Goal: Information Seeking & Learning: Learn about a topic

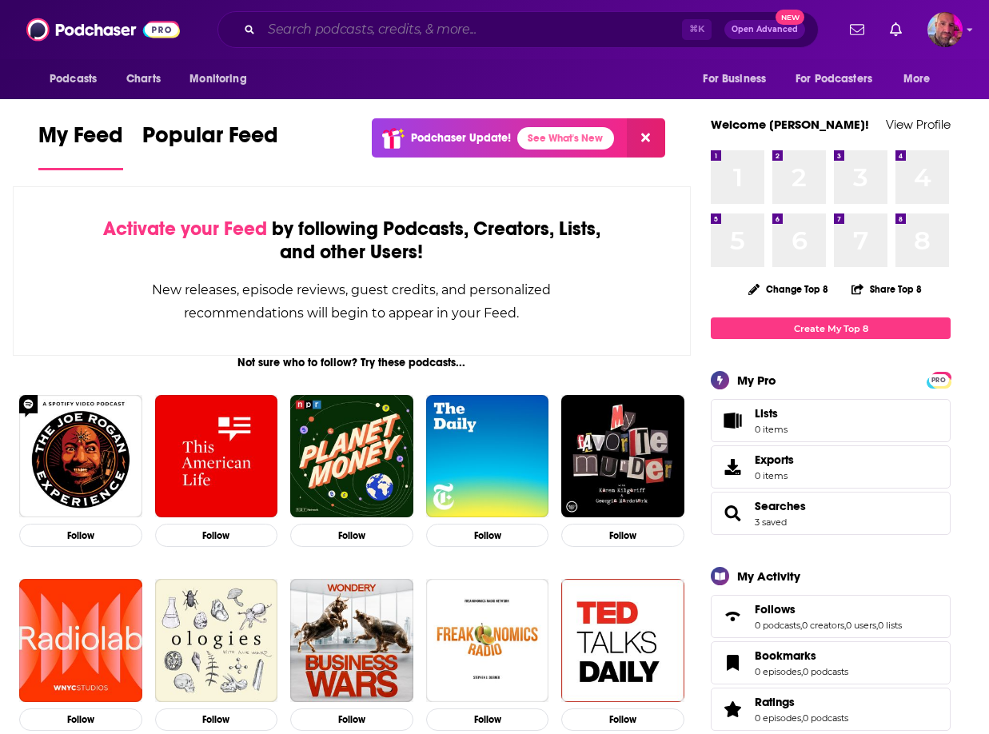
click at [335, 34] on input "Search podcasts, credits, & more..." at bounding box center [471, 30] width 420 height 26
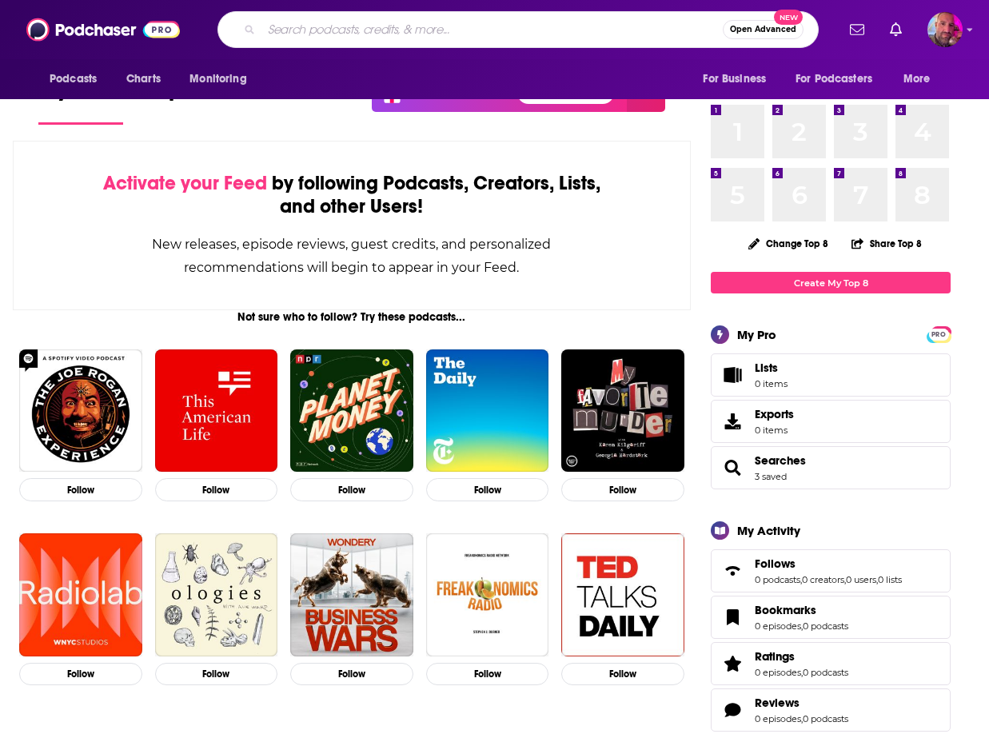
scroll to position [50, 0]
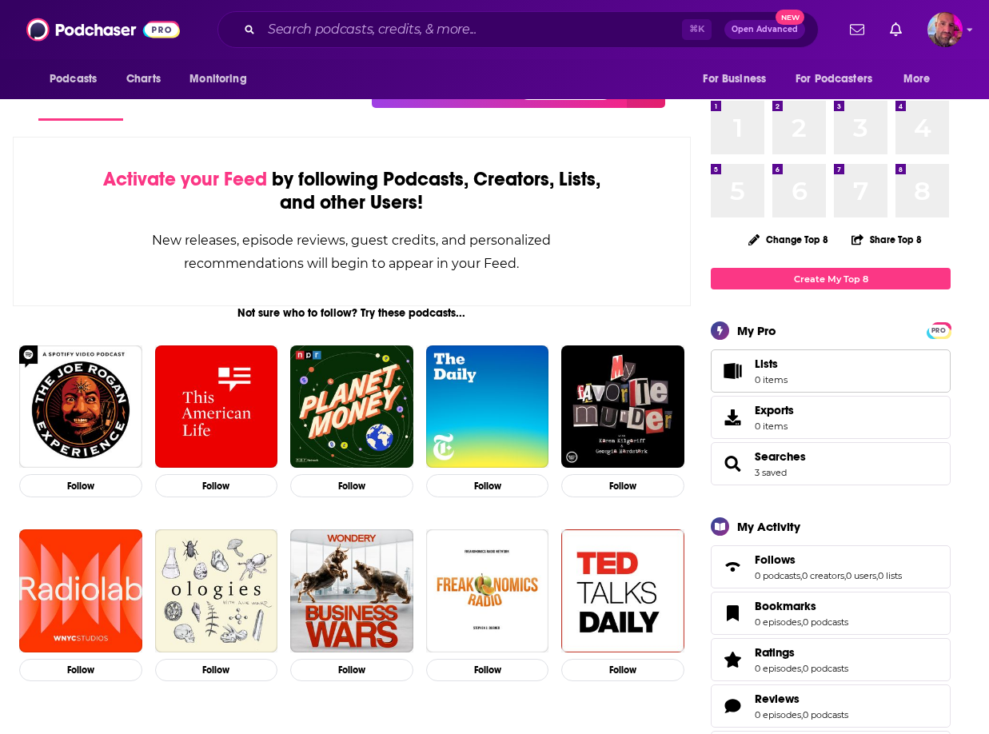
click at [806, 366] on link "Lists 0 items" at bounding box center [830, 370] width 240 height 43
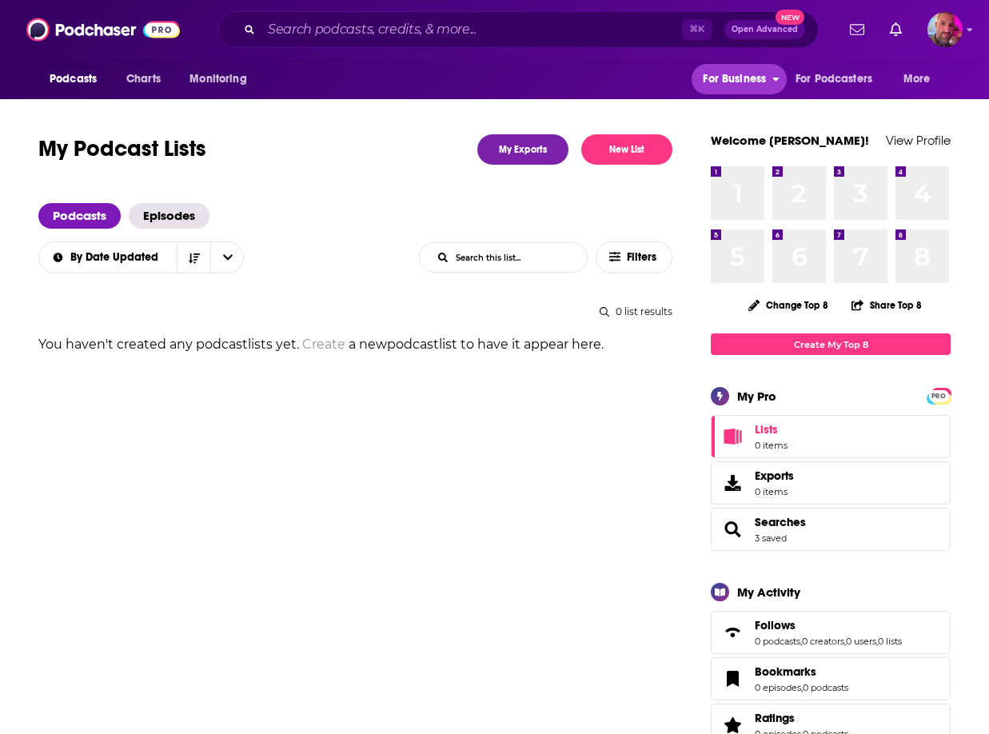
click at [762, 74] on span "For Business" at bounding box center [734, 79] width 63 height 22
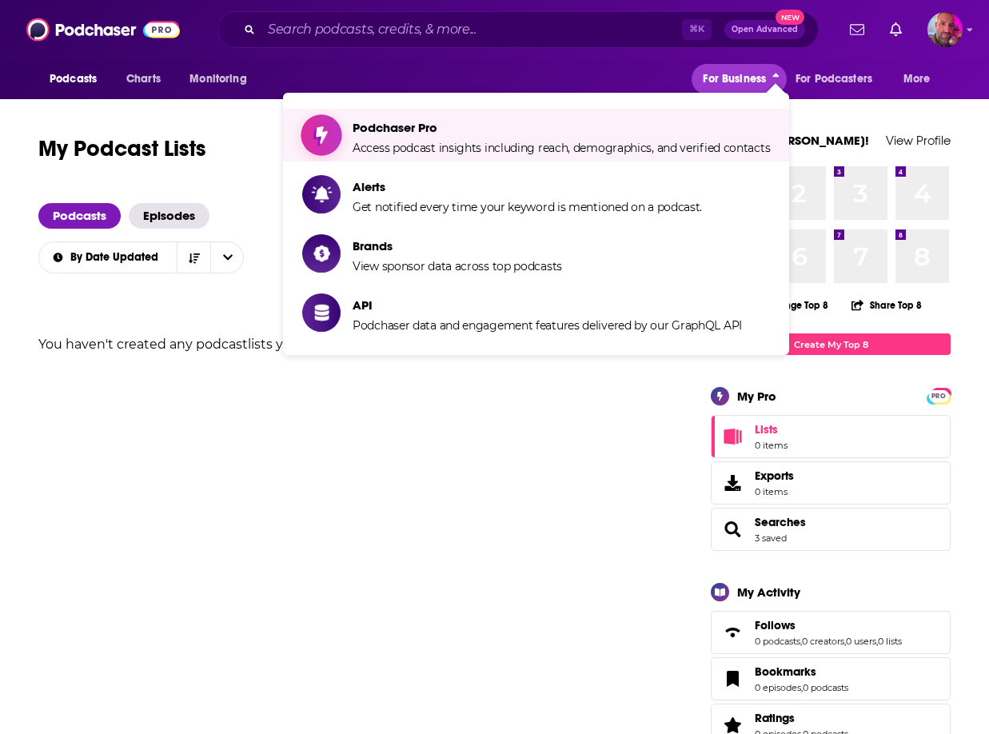
click at [366, 141] on span "Access podcast insights including reach, demographics, and verified contacts" at bounding box center [560, 148] width 417 height 14
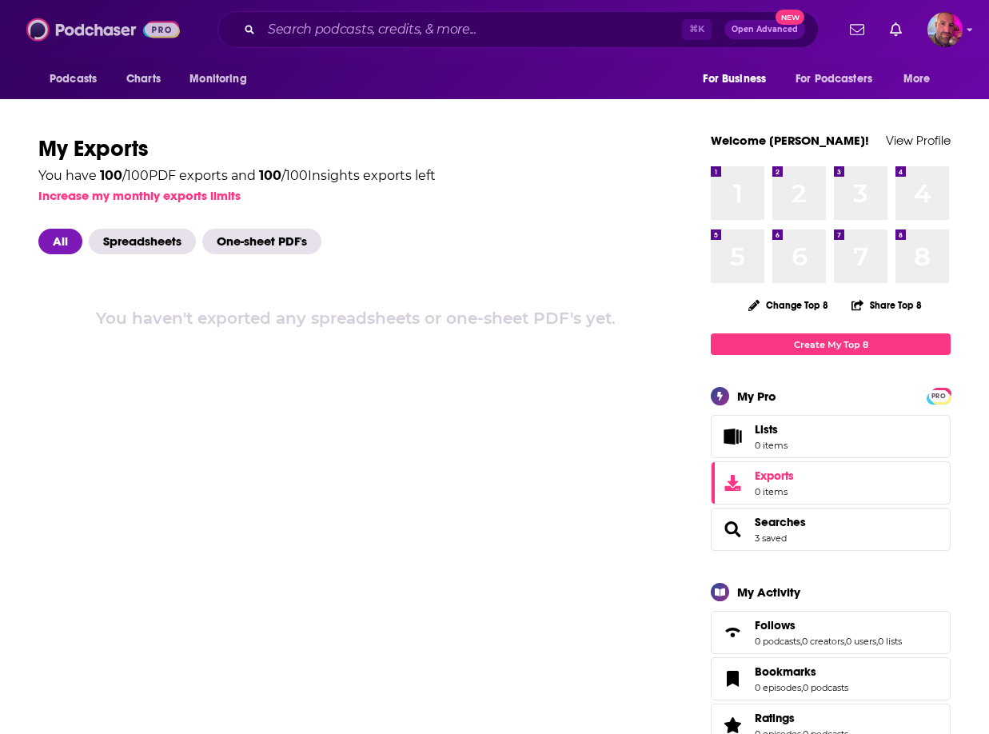
click at [58, 29] on img at bounding box center [102, 29] width 153 height 30
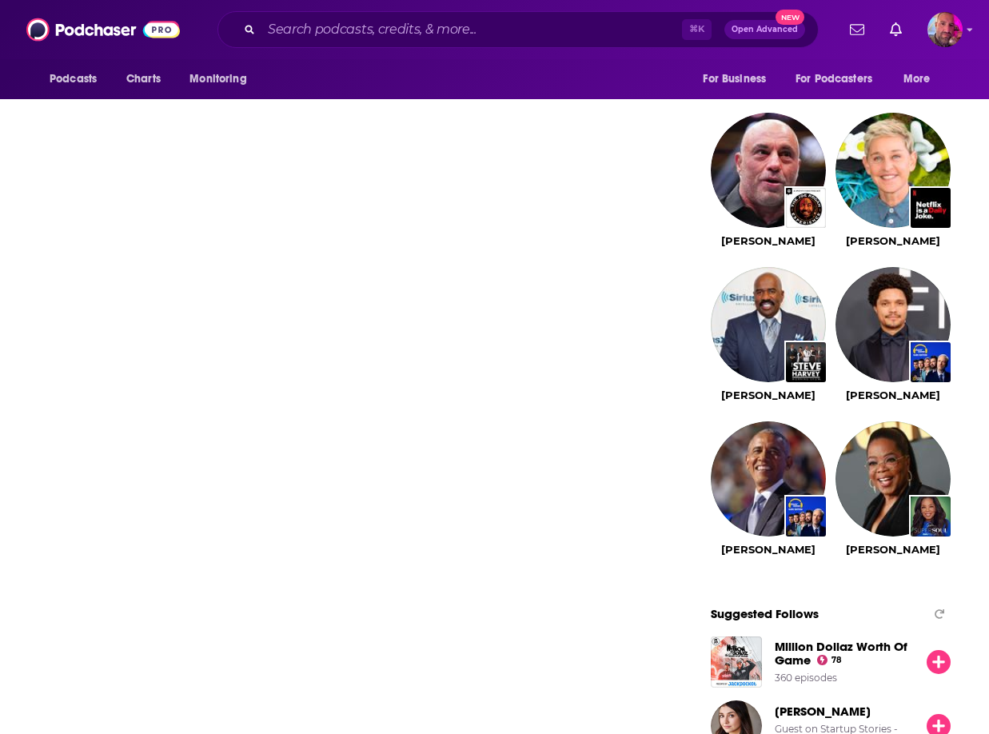
scroll to position [1427, 0]
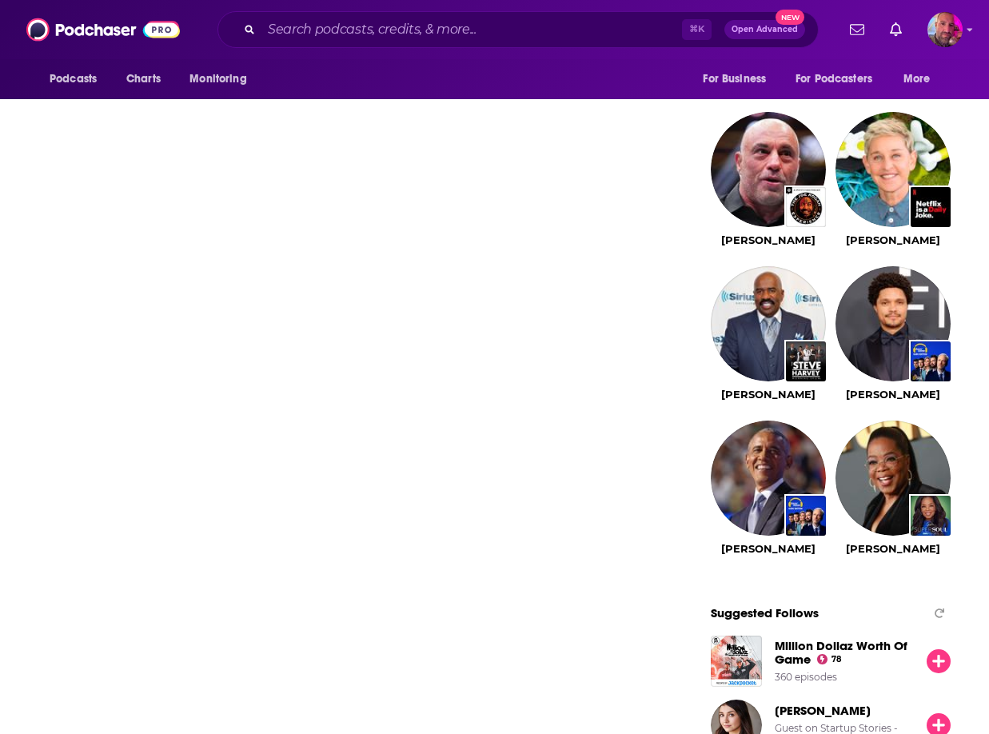
click at [753, 31] on span "Open Advanced" at bounding box center [764, 30] width 66 height 8
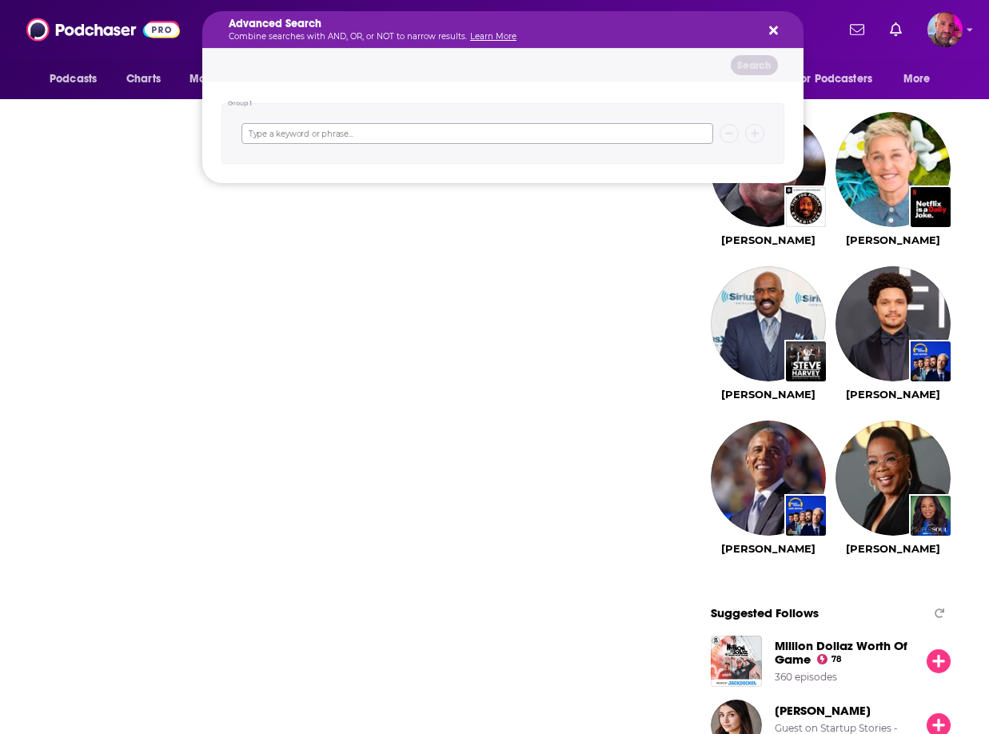
click at [380, 139] on input "Search podcasts, credits, & more..." at bounding box center [477, 133] width 472 height 21
click at [769, 30] on icon "Search podcasts, credits, & more..." at bounding box center [773, 30] width 9 height 13
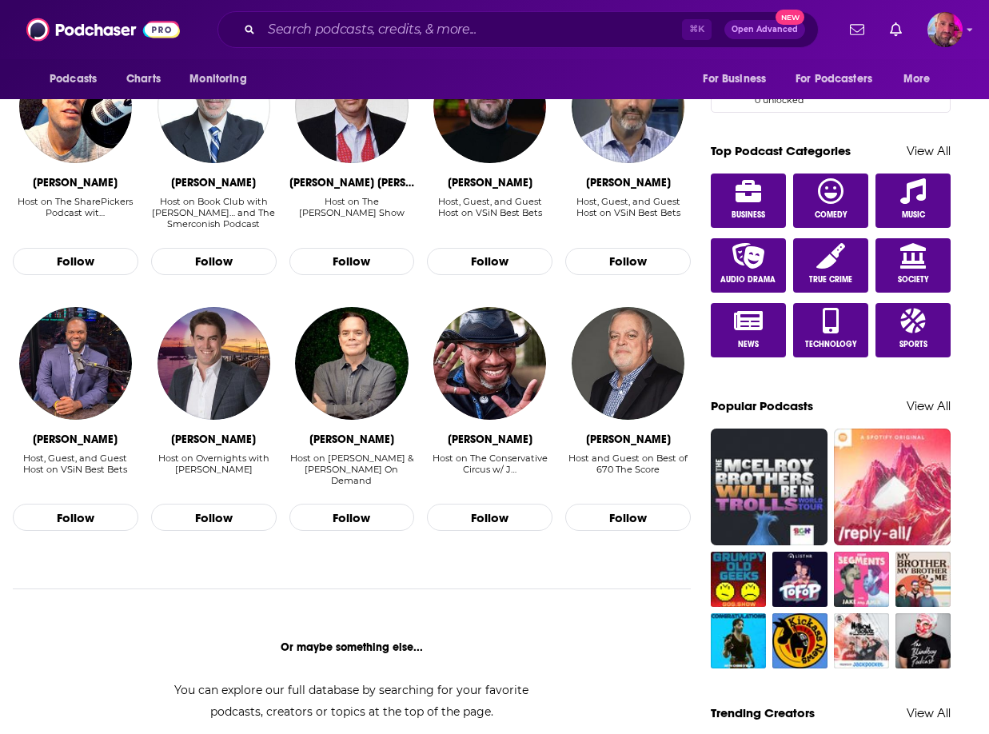
scroll to position [0, 0]
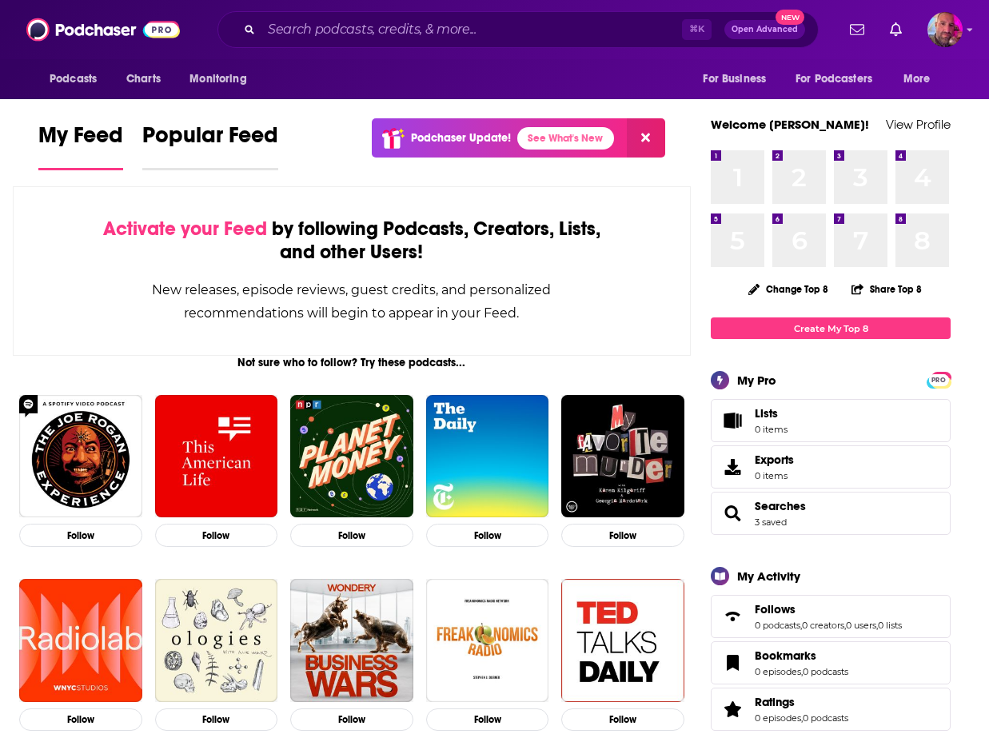
click at [169, 145] on span "Popular Feed" at bounding box center [210, 139] width 136 height 37
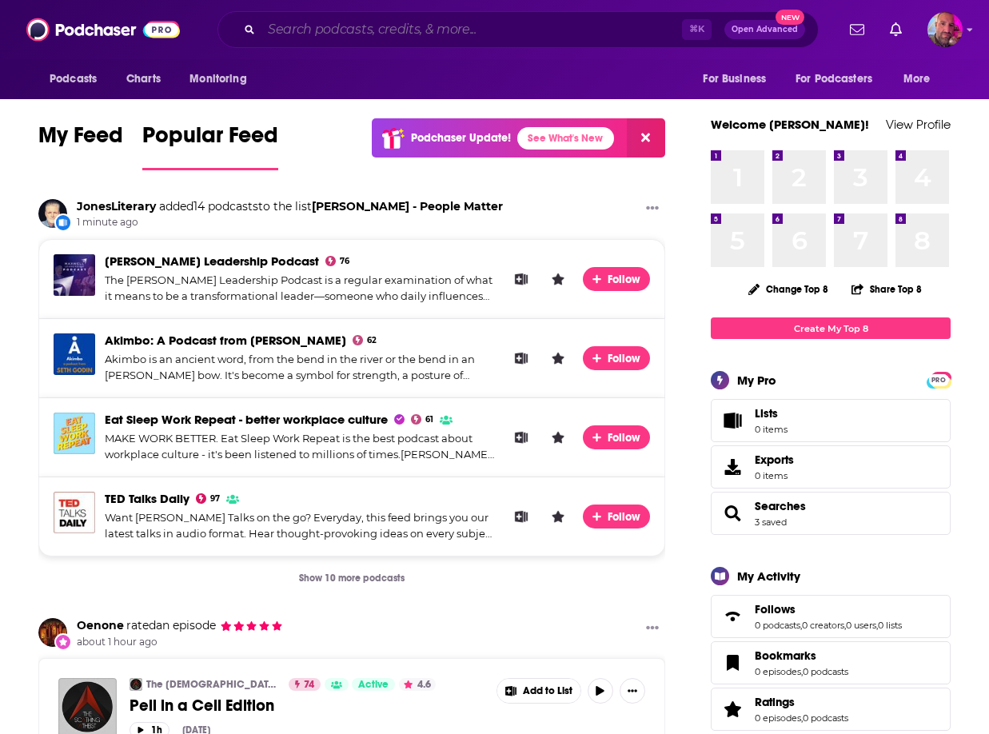
click at [328, 33] on input "Search podcasts, credits, & more..." at bounding box center [471, 30] width 420 height 26
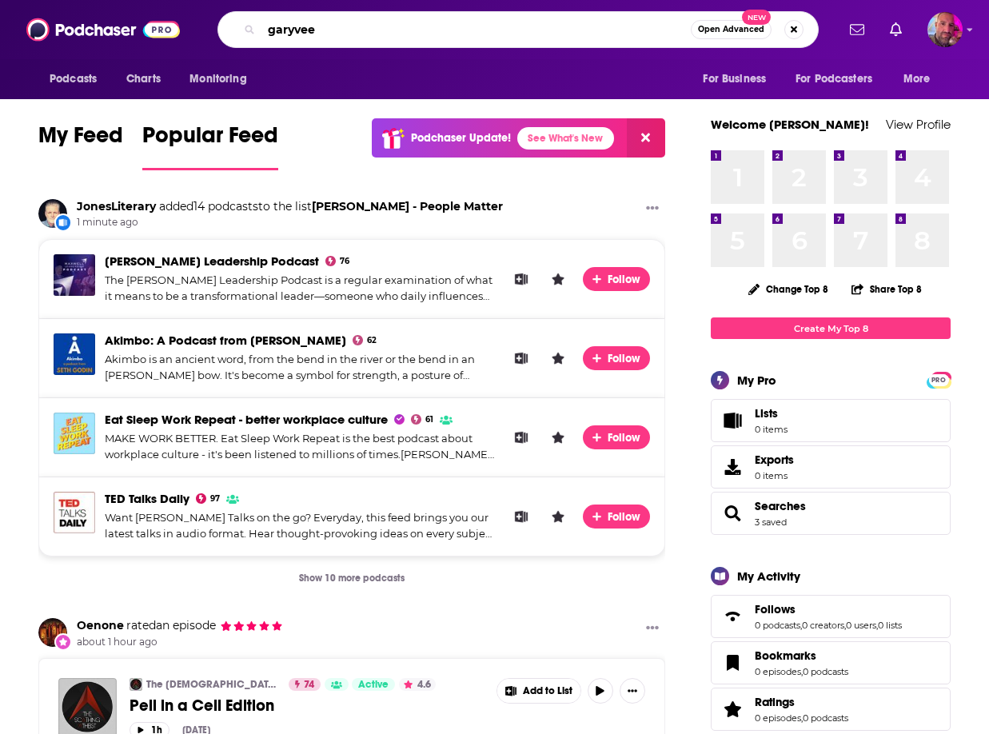
click at [471, 26] on input "garyvee" at bounding box center [475, 30] width 429 height 26
type input "garyvee"
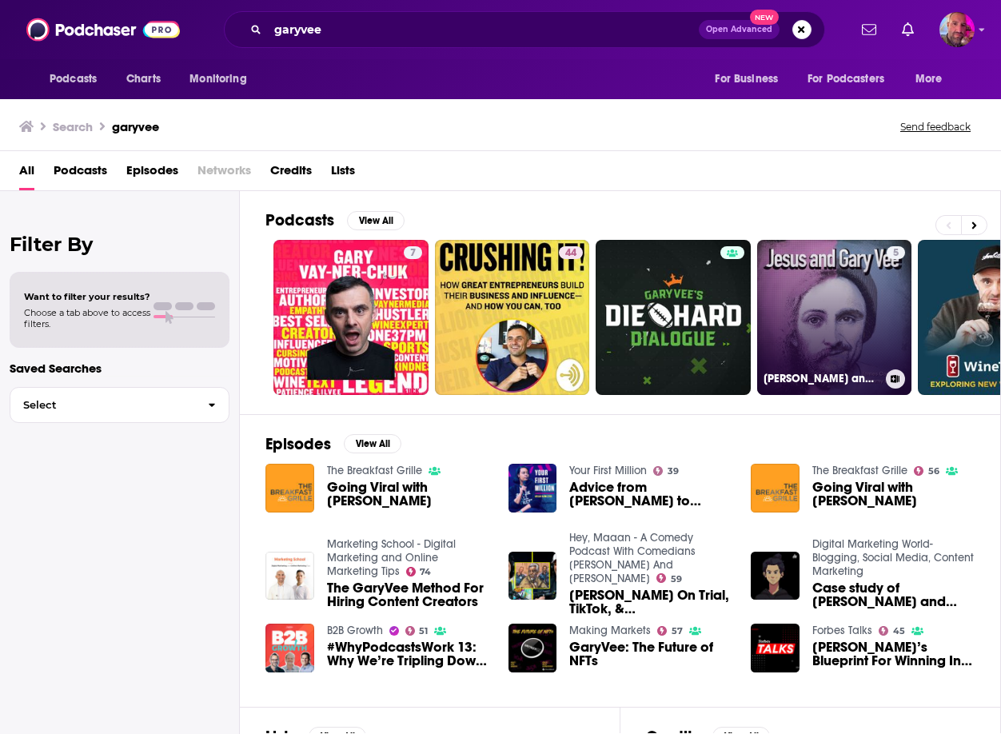
click at [839, 335] on link "5 [DEMOGRAPHIC_DATA] and GaryVee" at bounding box center [834, 317] width 155 height 155
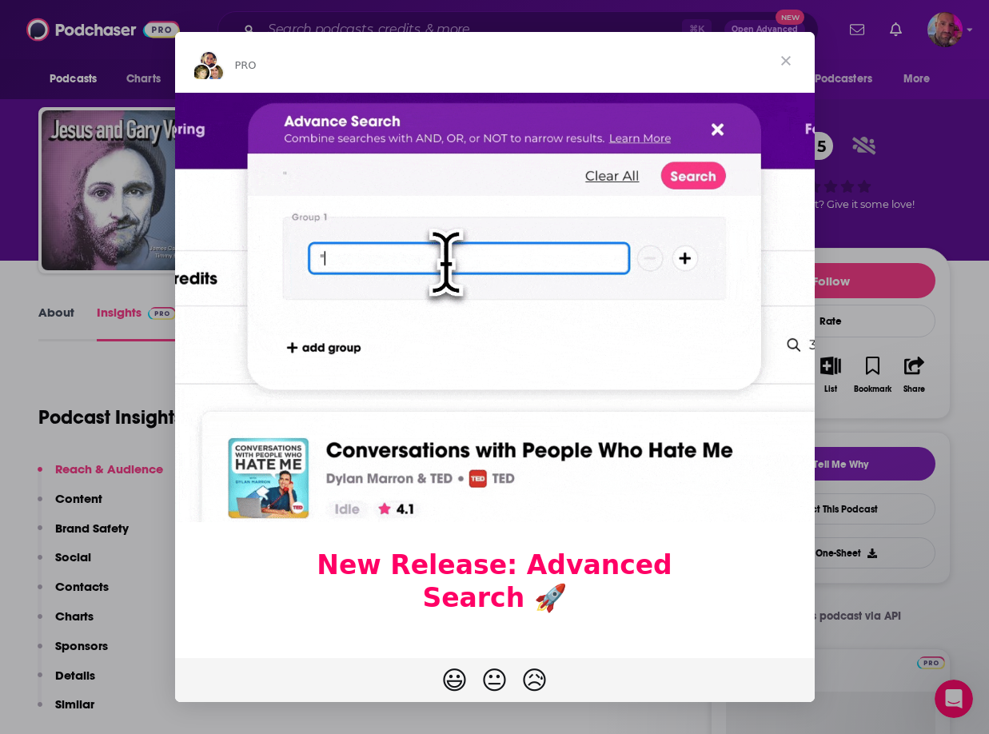
click at [789, 53] on span "Close" at bounding box center [786, 61] width 58 height 58
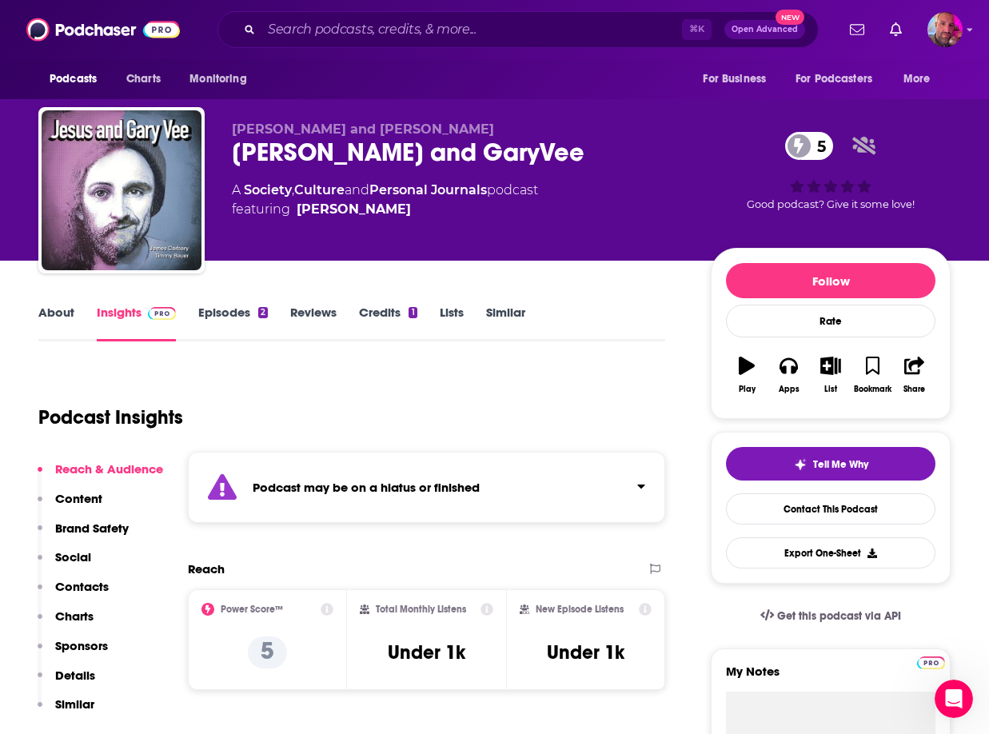
click at [221, 303] on div "About Insights Episodes 2 Reviews Credits 1 Lists Similar" at bounding box center [351, 321] width 627 height 39
click at [221, 313] on link "Episodes 2" at bounding box center [233, 322] width 70 height 37
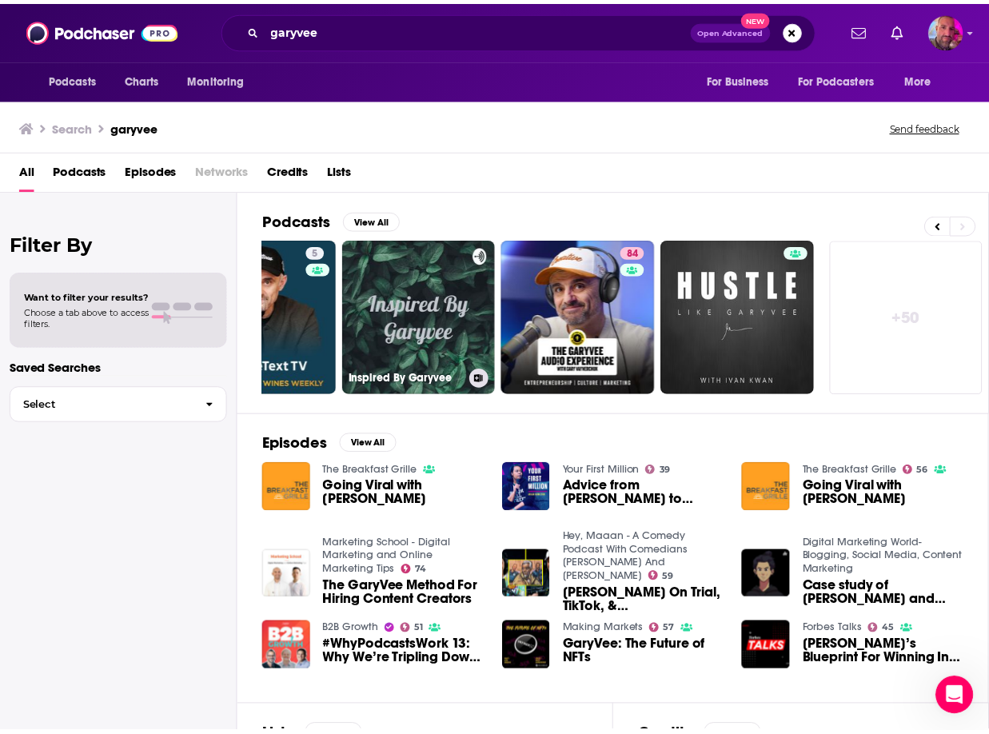
scroll to position [0, 732]
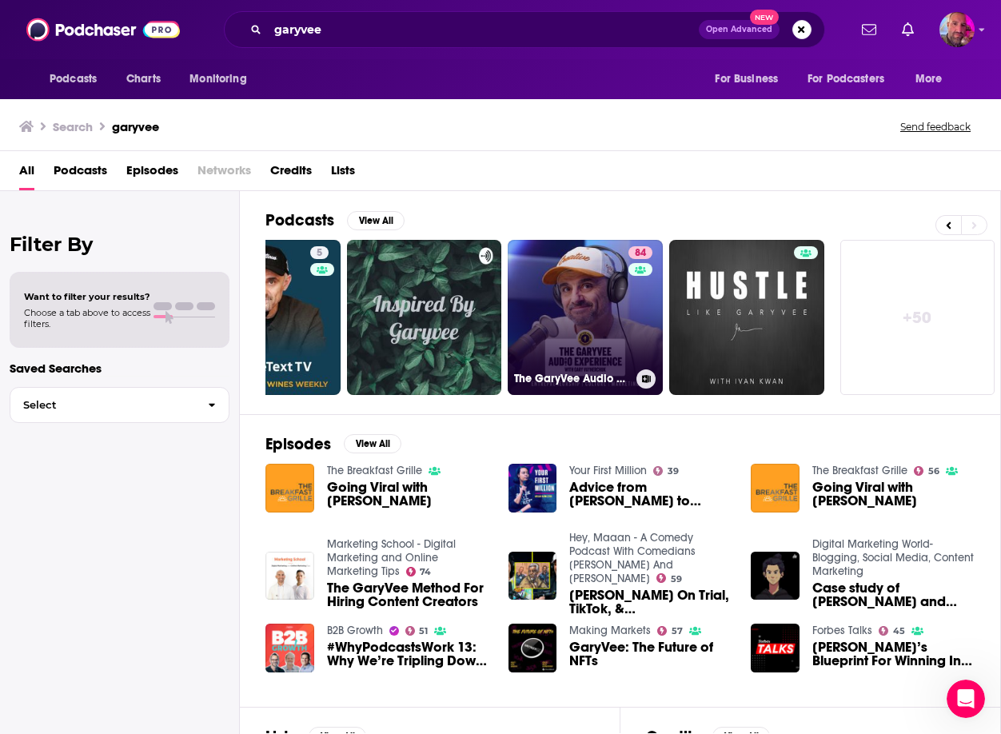
click at [612, 340] on link "84 The GaryVee Audio Experience" at bounding box center [584, 317] width 155 height 155
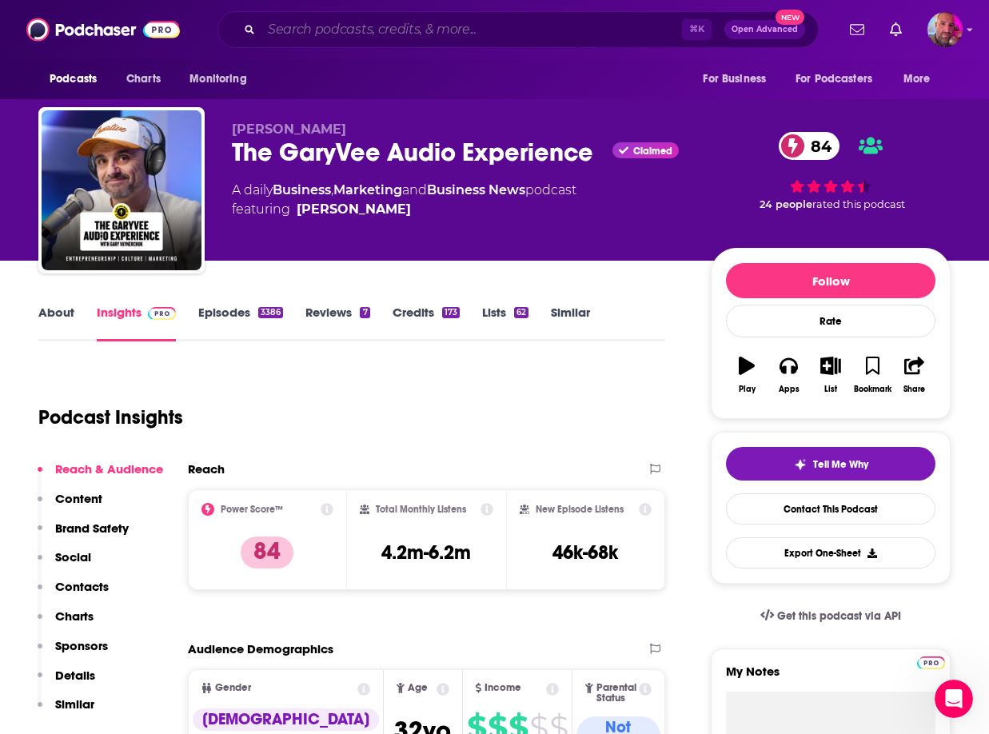
click at [345, 34] on input "Search podcasts, credits, & more..." at bounding box center [471, 30] width 420 height 26
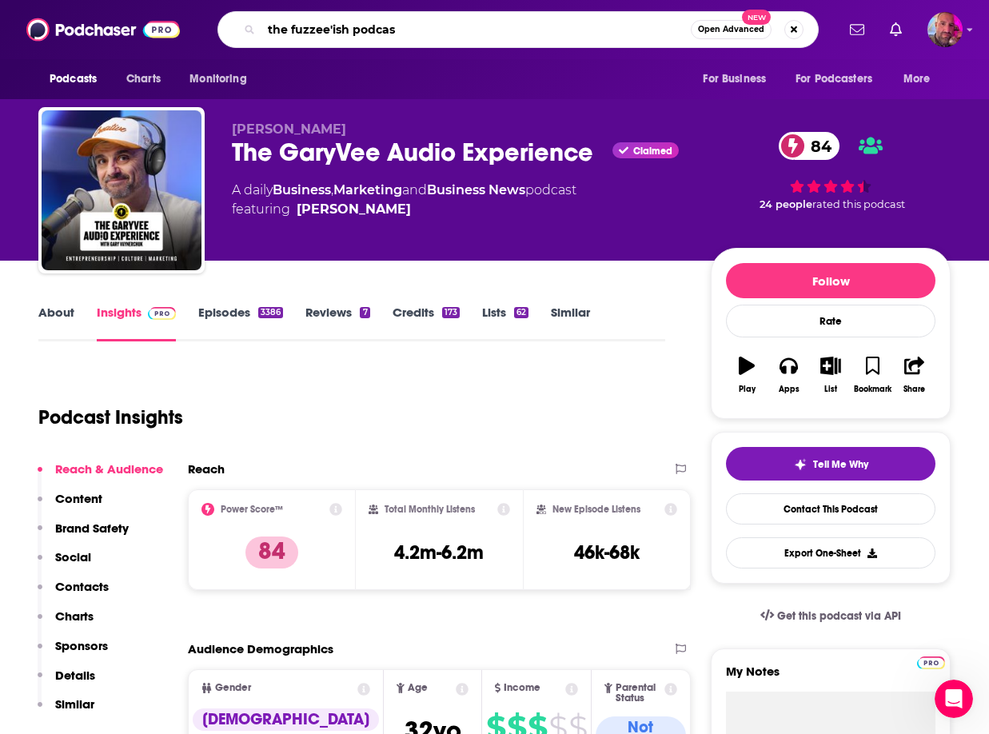
type input "the fuzzee'ish podcast"
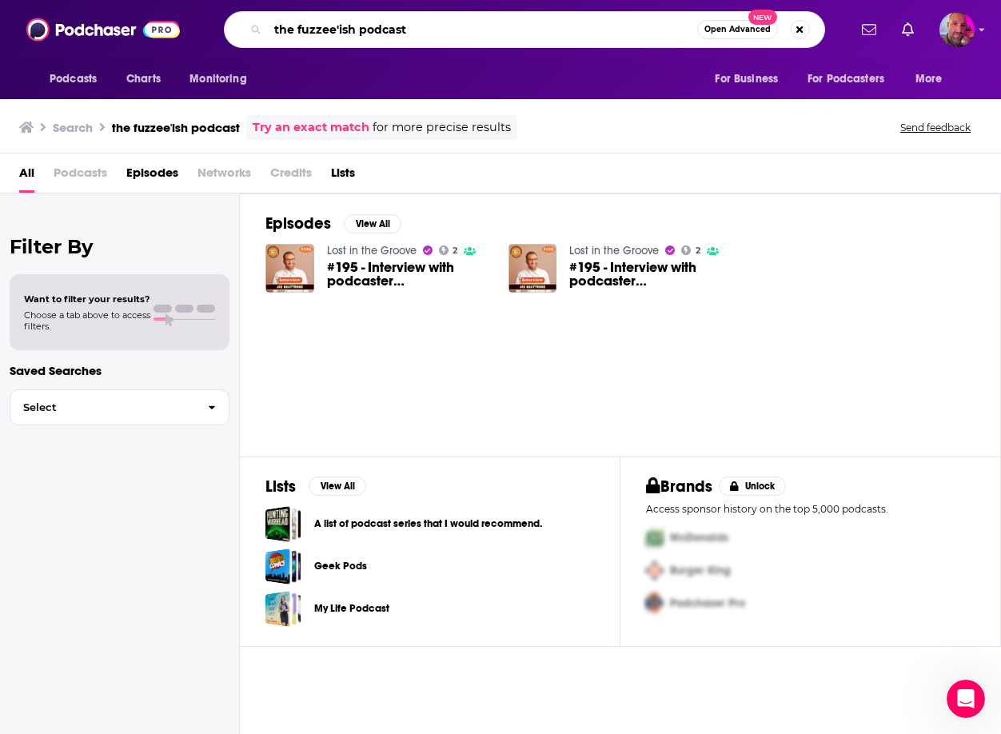
drag, startPoint x: 388, startPoint y: 29, endPoint x: 133, endPoint y: -1, distance: 255.9
click at [133, 0] on div "Podcasts Charts Monitoring the fuzzee'ish podcast Open Advanced New For Busines…" at bounding box center [500, 29] width 1001 height 59
type input "[PERSON_NAME]"
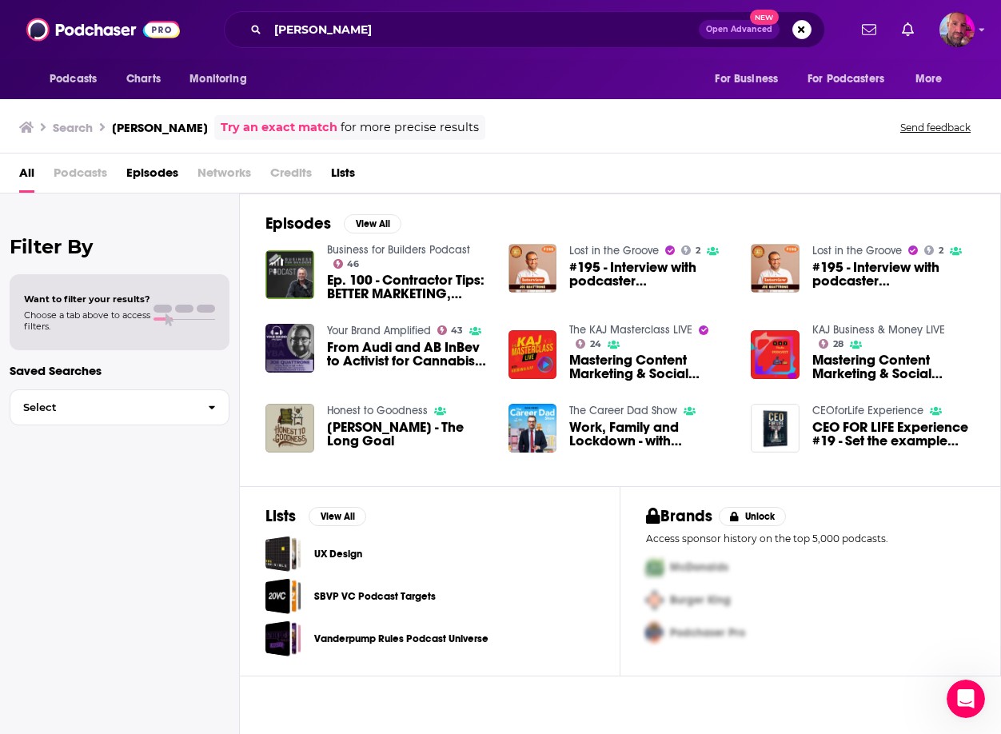
click at [631, 431] on span "Work, Family and Lockdown - with [PERSON_NAME]" at bounding box center [650, 433] width 162 height 27
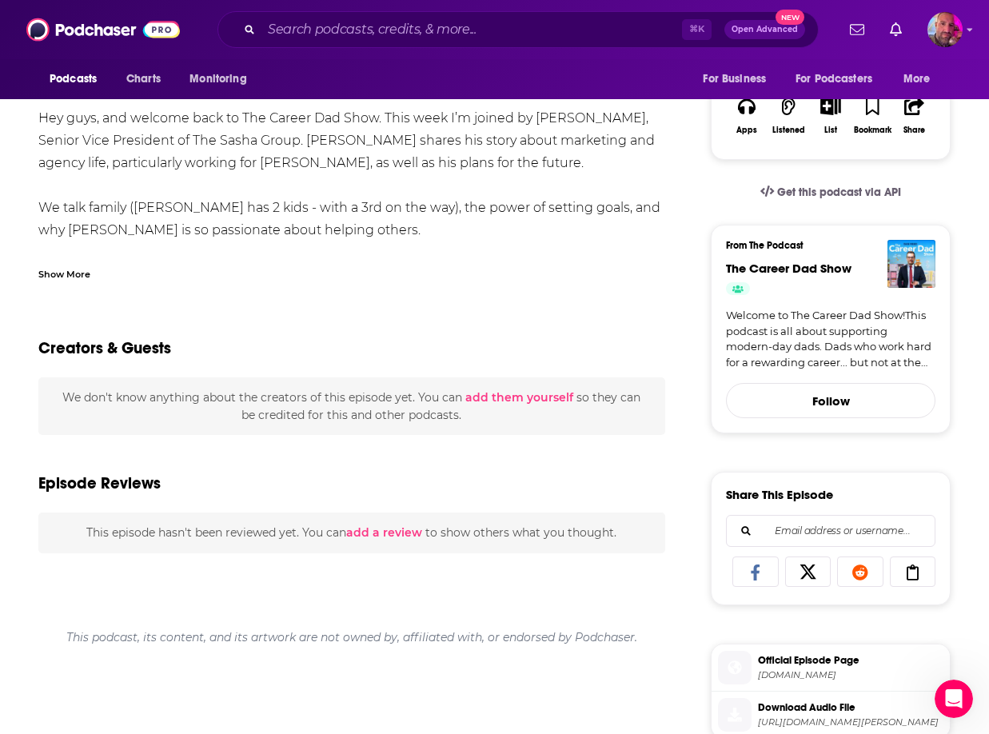
scroll to position [515, 0]
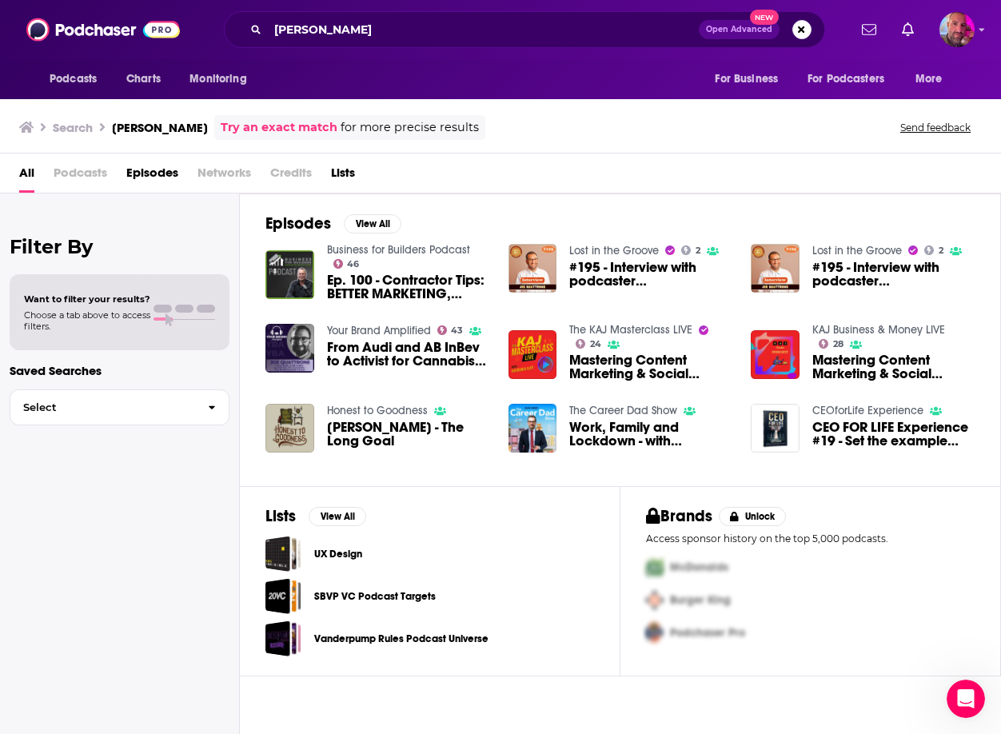
click at [392, 287] on span "Ep. 100 - Contractor Tips: BETTER MARKETING, MORE PROFIT! With Special Guest [P…" at bounding box center [408, 286] width 162 height 27
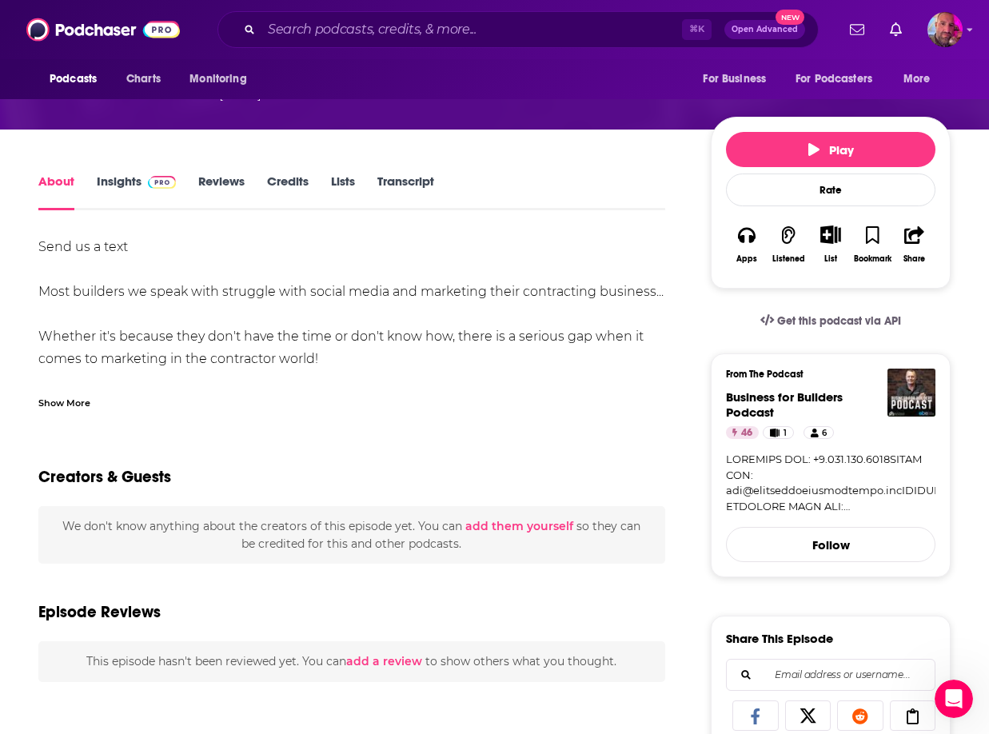
scroll to position [217, 0]
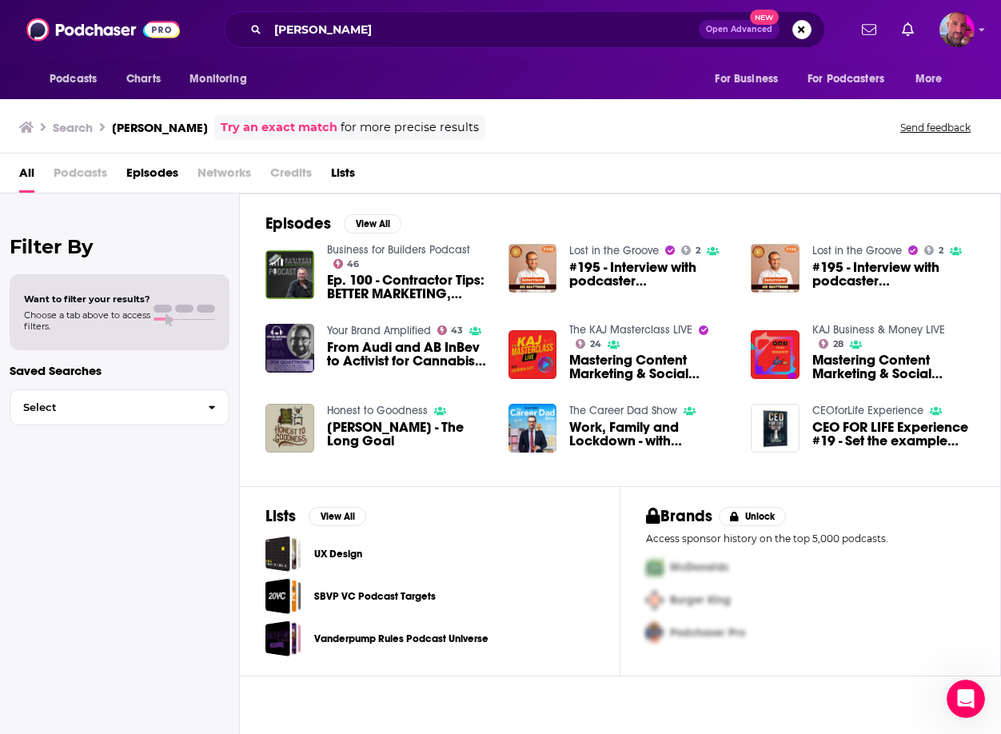
click at [572, 258] on div "Lost in the Groove 2 #195 - Interview with podcaster [PERSON_NAME]" at bounding box center [650, 268] width 162 height 50
click at [531, 270] on img "#195 - Interview with podcaster Joe Quattrone" at bounding box center [532, 268] width 49 height 49
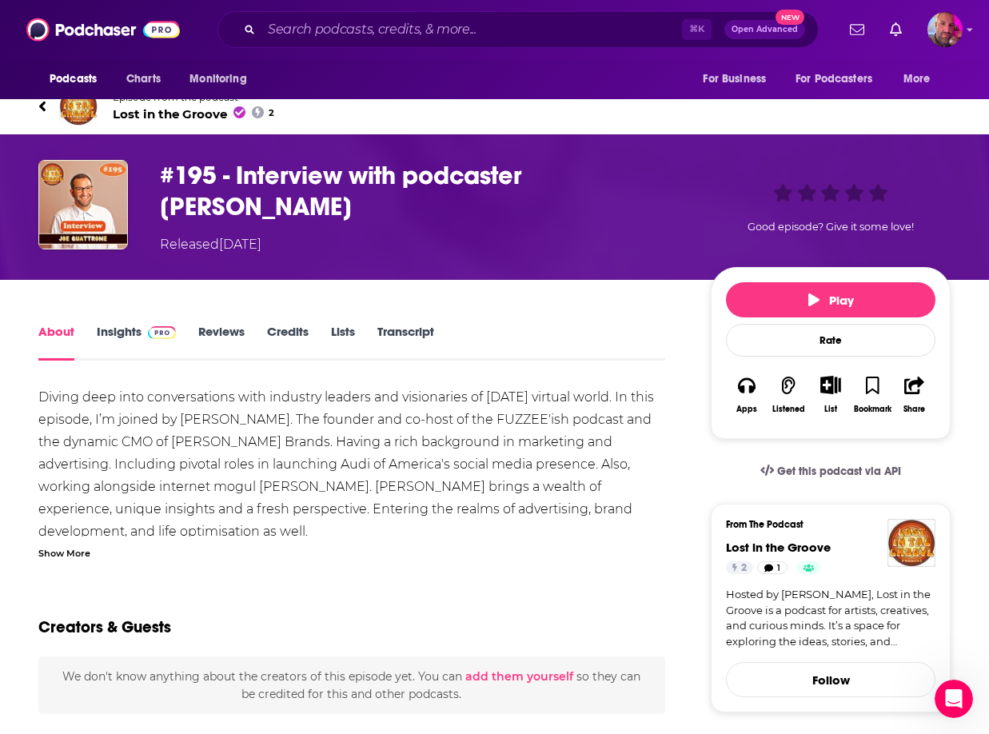
scroll to position [32, 0]
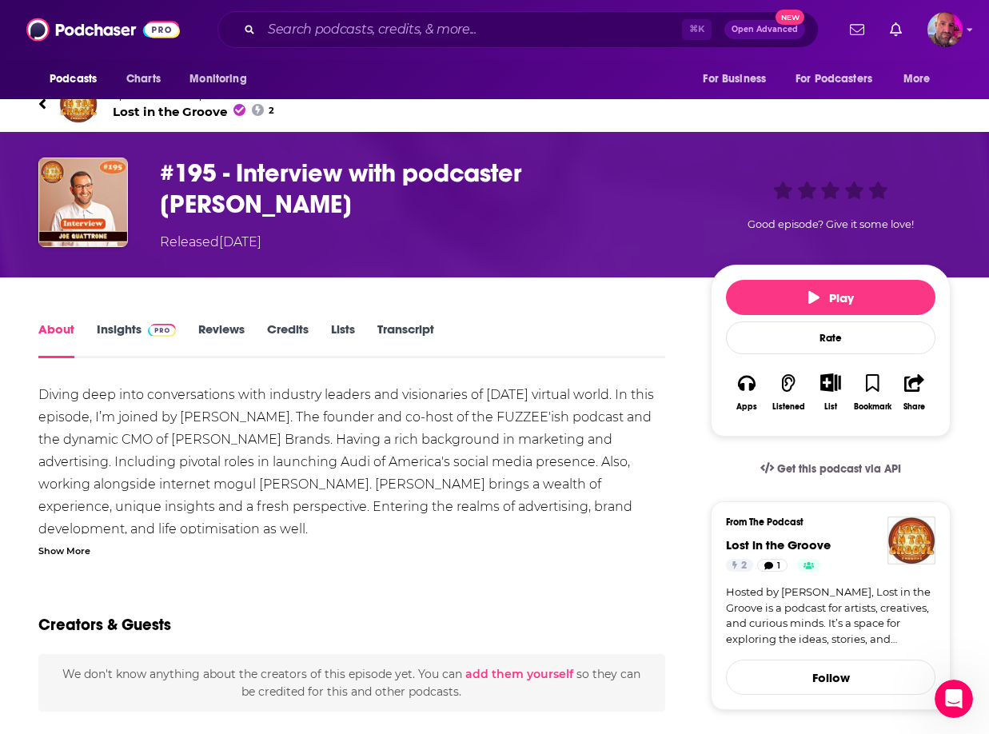
click at [126, 332] on link "Insights" at bounding box center [136, 339] width 79 height 37
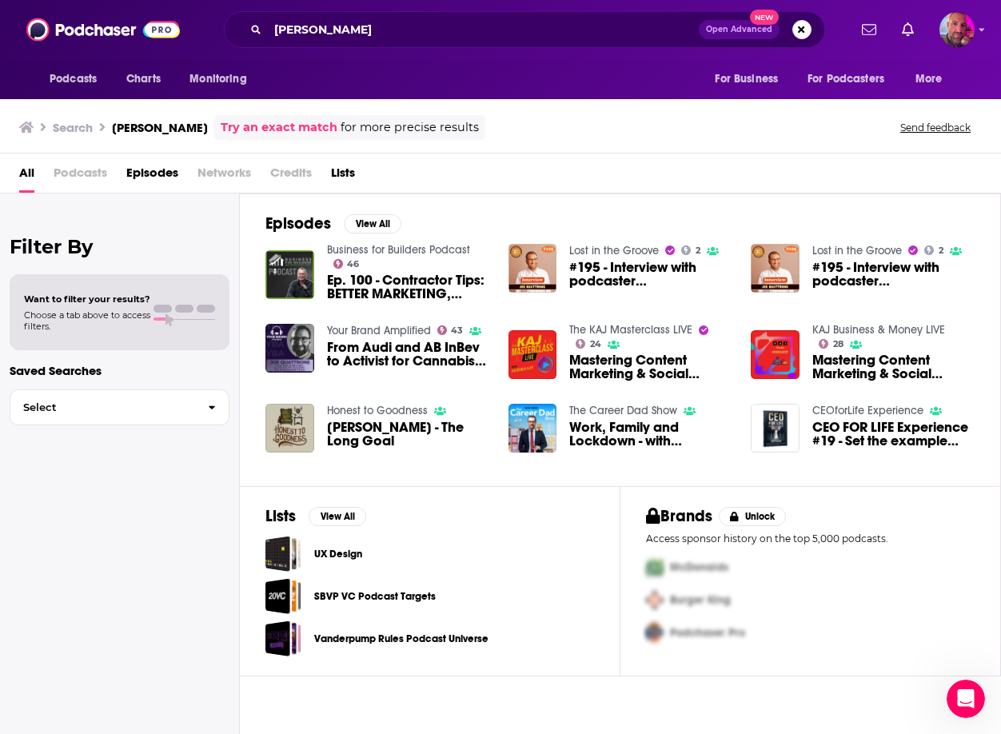
click at [340, 343] on span "From Audi and AB InBev to Activist for Cannabis: The Multifaceted Career of [PE…" at bounding box center [408, 353] width 162 height 27
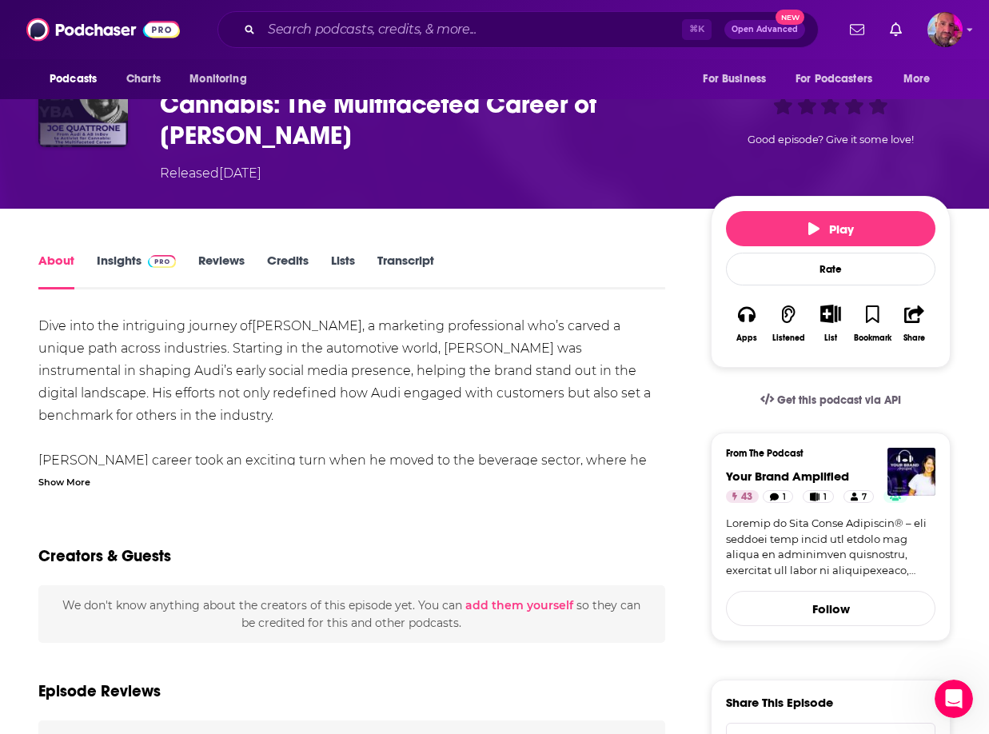
scroll to position [138, 0]
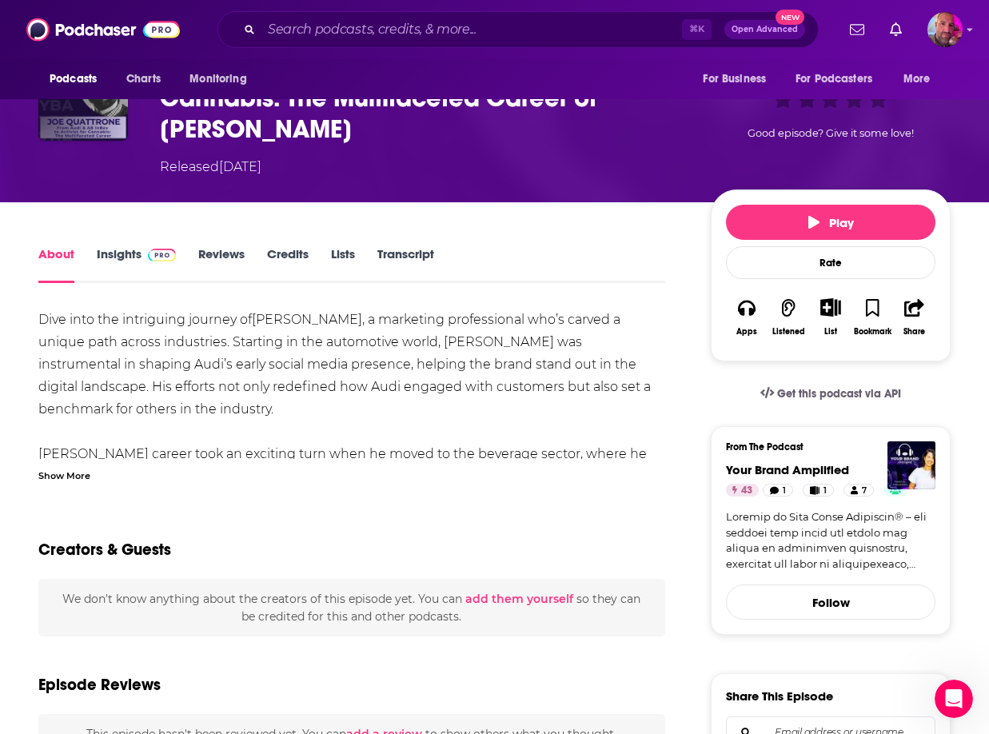
click at [113, 250] on link "Insights" at bounding box center [136, 264] width 79 height 37
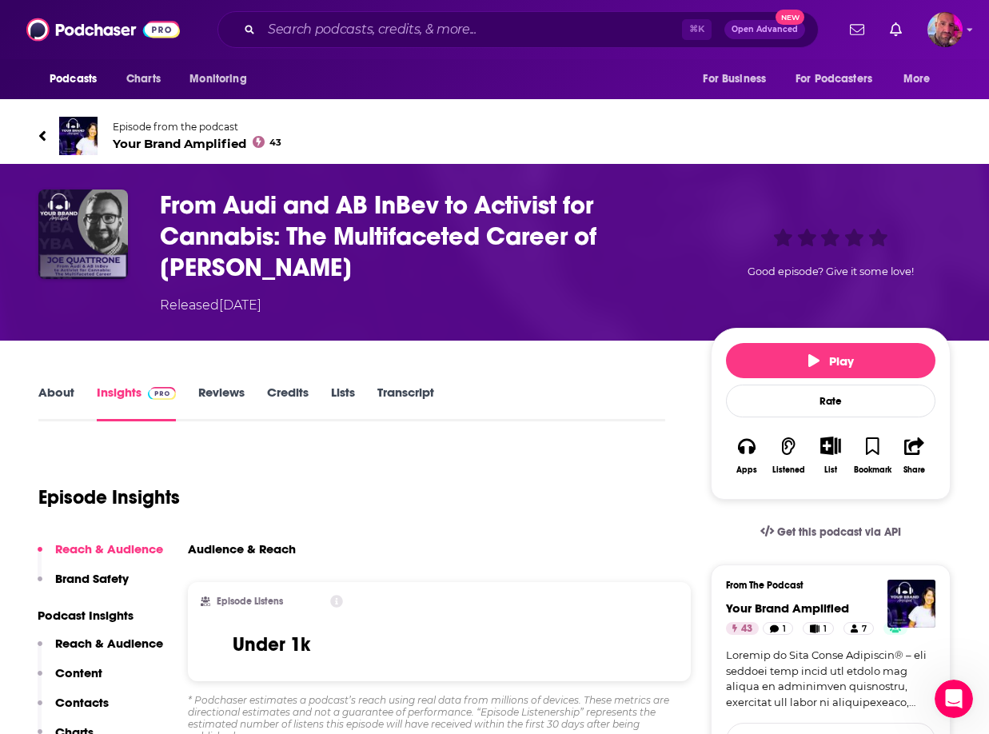
click at [776, 29] on span "Open Advanced" at bounding box center [764, 30] width 66 height 8
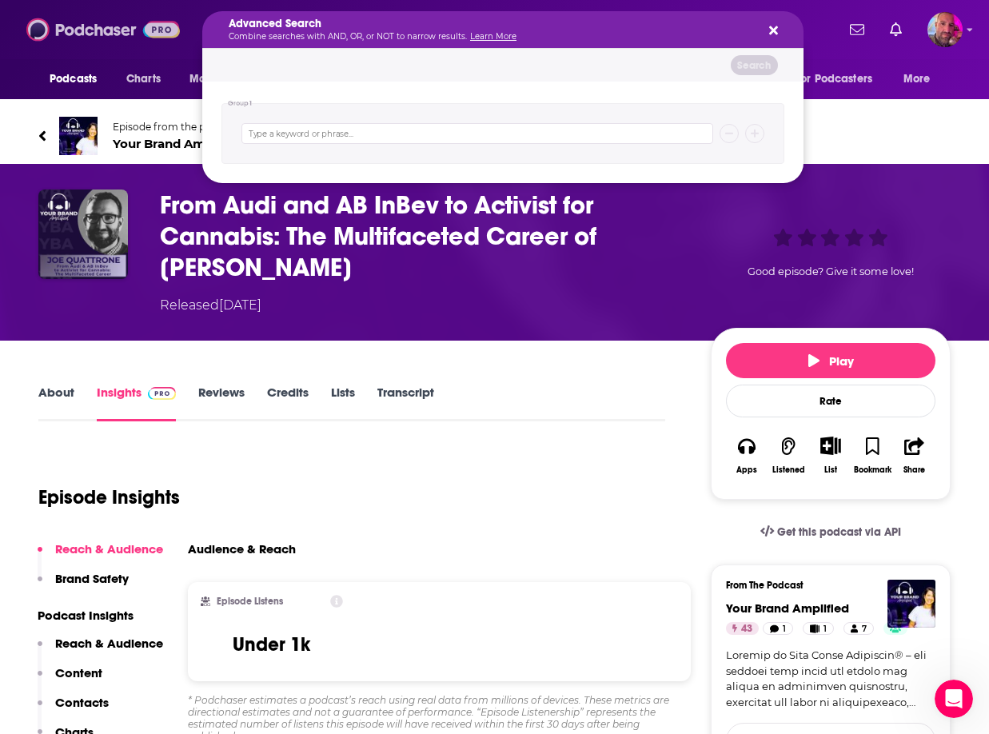
click at [136, 26] on img at bounding box center [102, 29] width 153 height 30
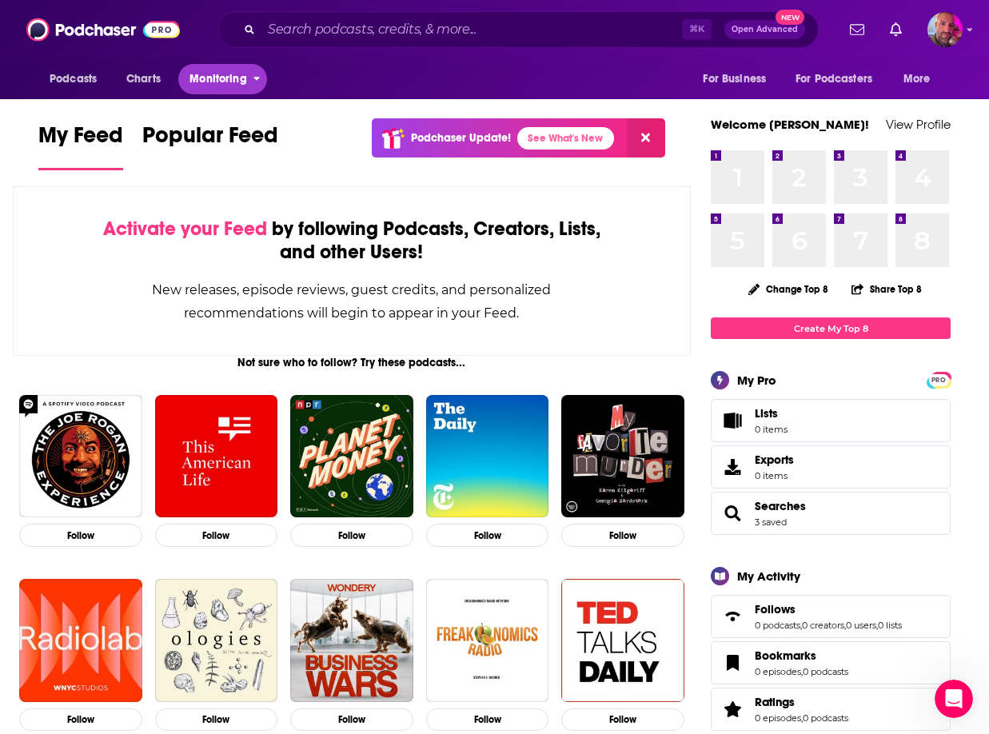
click at [234, 86] on span "Monitoring" at bounding box center [217, 79] width 57 height 22
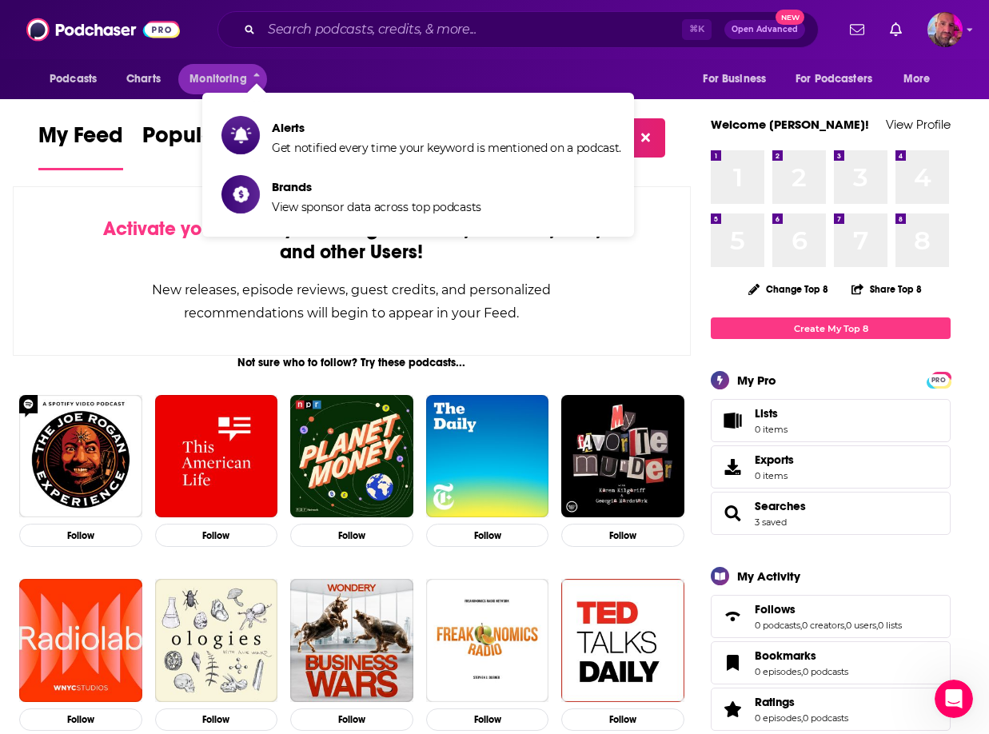
click at [121, 213] on div "Activate your Feed by following Podcasts, Creators, Lists, and other Users! New…" at bounding box center [352, 270] width 678 height 169
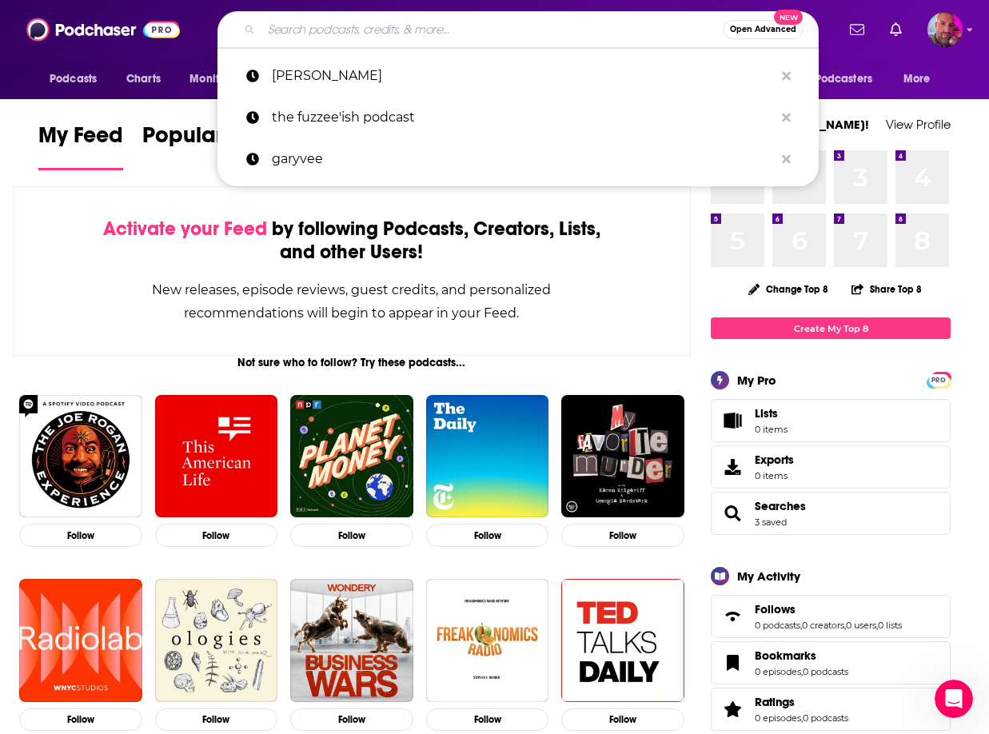
click at [407, 27] on input "Search podcasts, credits, & more..." at bounding box center [491, 30] width 461 height 26
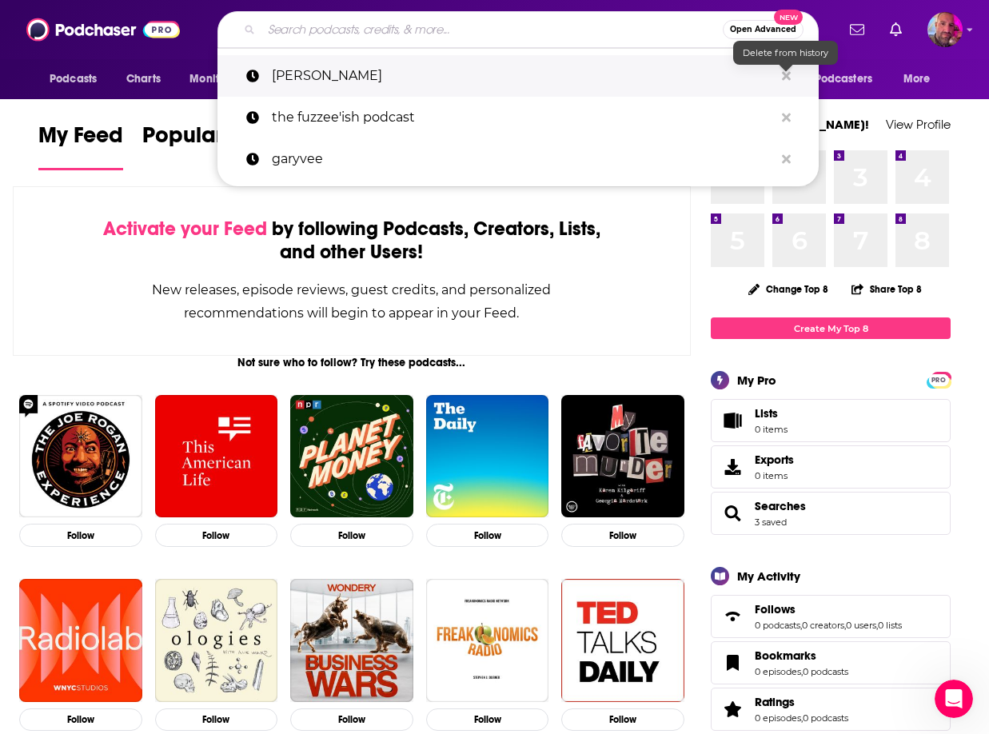
click at [782, 77] on icon "Search podcasts, credits, & more..." at bounding box center [786, 76] width 9 height 13
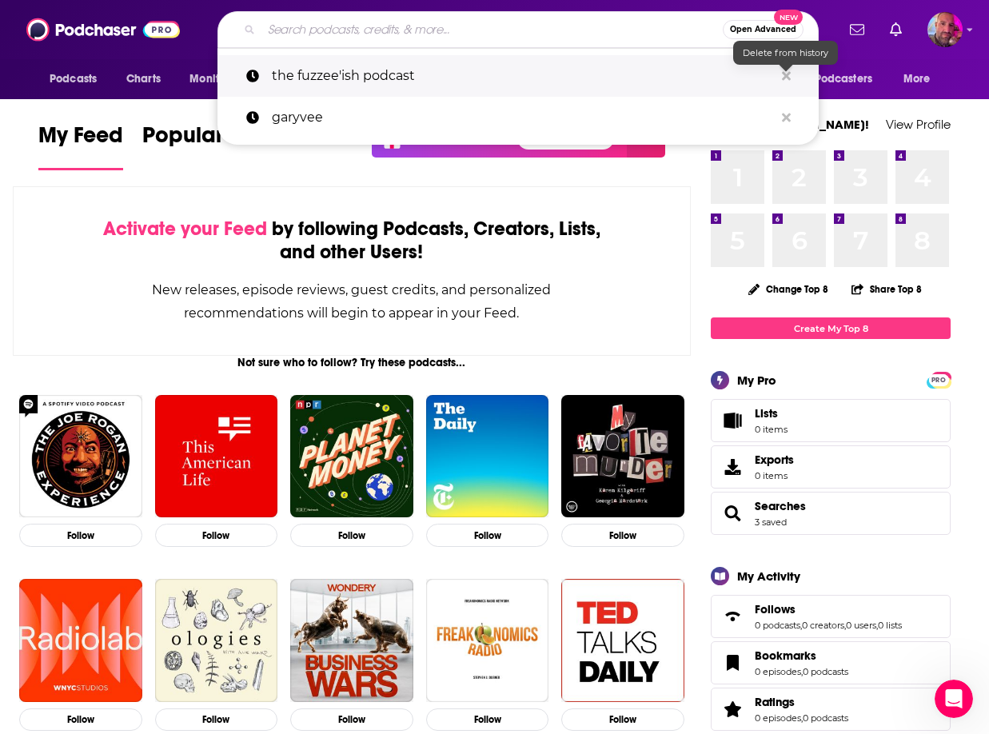
click at [782, 77] on icon "Search podcasts, credits, & more..." at bounding box center [786, 76] width 9 height 13
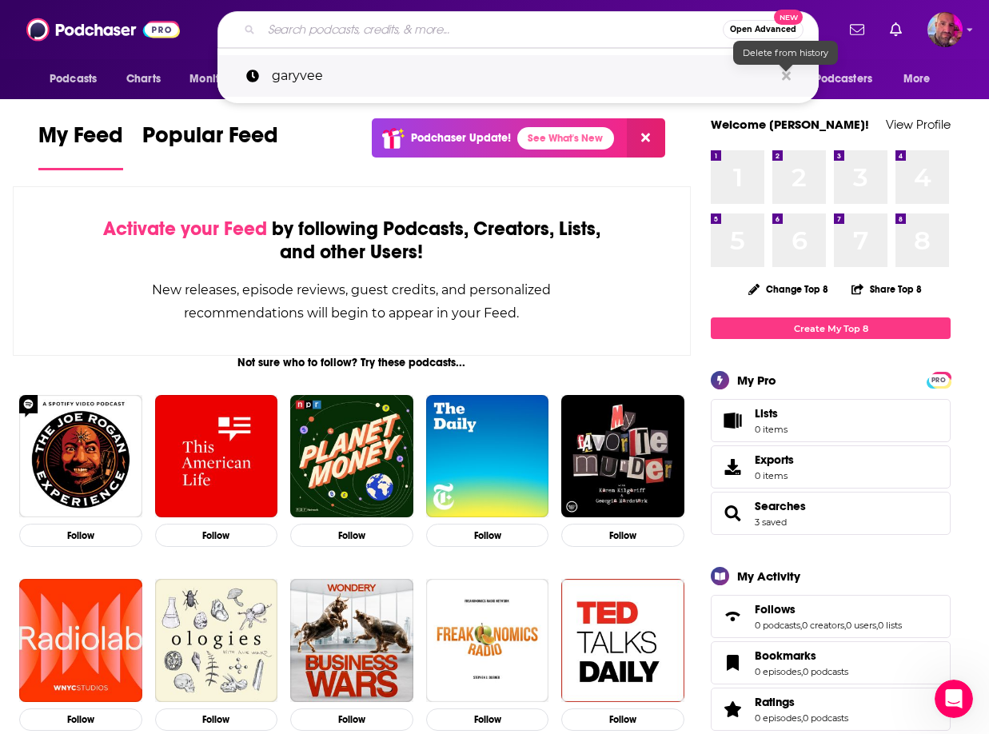
click at [782, 77] on icon "Search podcasts, credits, & more..." at bounding box center [786, 76] width 9 height 13
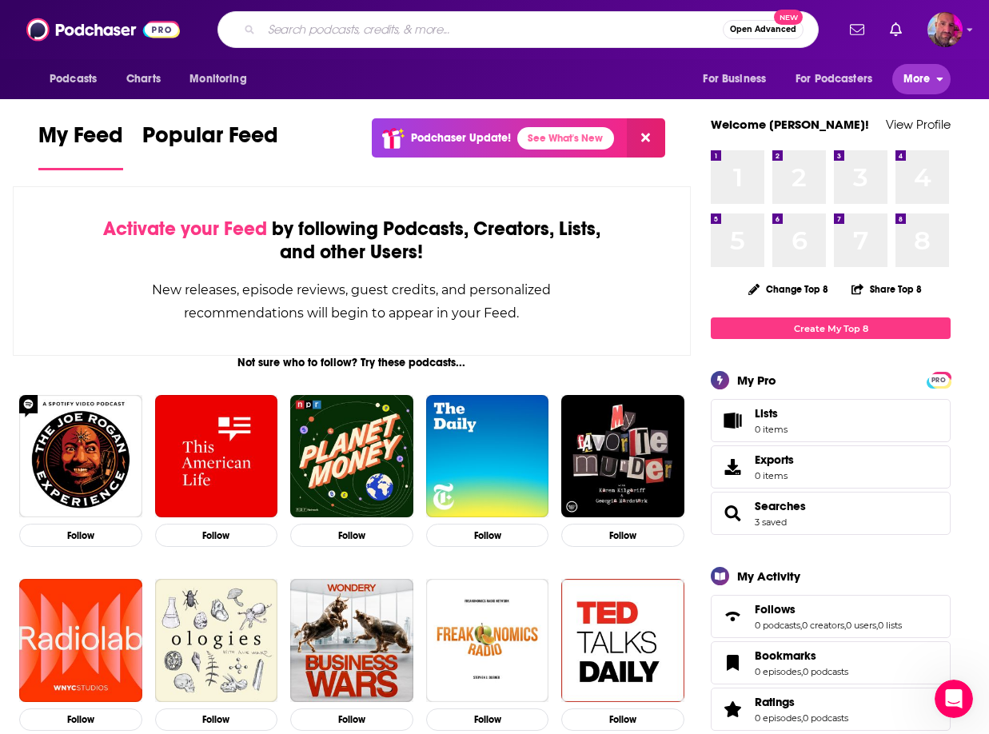
click at [921, 82] on span "More" at bounding box center [916, 79] width 27 height 22
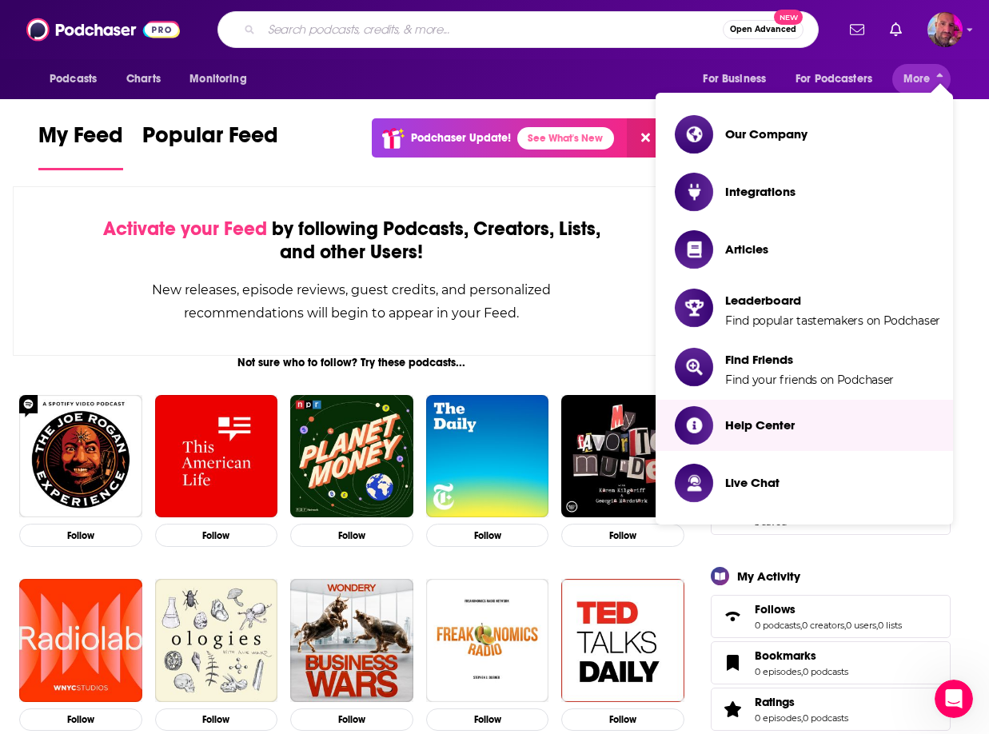
click at [149, 306] on div "New releases, episode reviews, guest credits, and personalized recommendations …" at bounding box center [352, 301] width 516 height 46
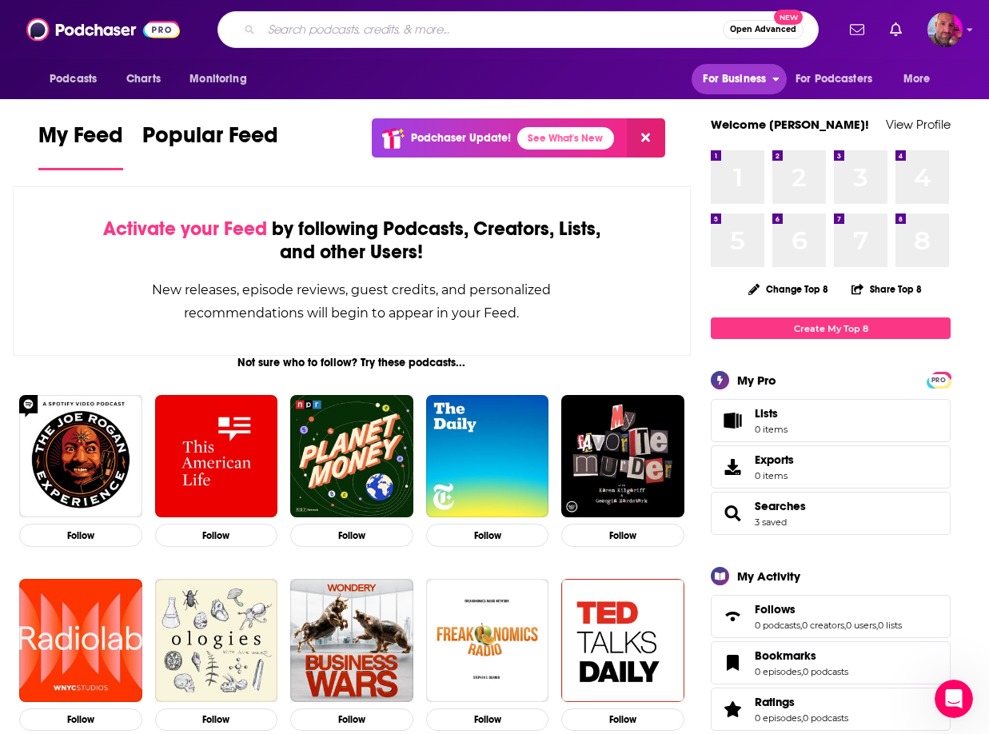
click at [754, 82] on span "For Business" at bounding box center [734, 79] width 63 height 22
click at [225, 78] on span "Monitoring" at bounding box center [217, 79] width 57 height 22
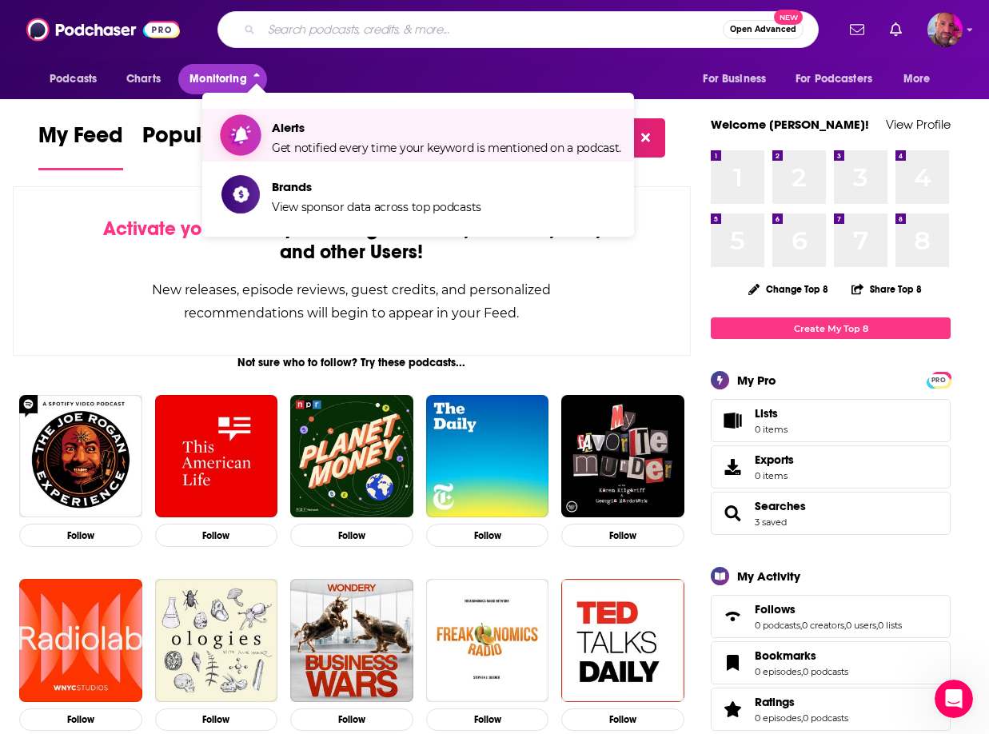
click at [310, 145] on span "Get notified every time your keyword is mentioned on a podcast." at bounding box center [446, 148] width 349 height 14
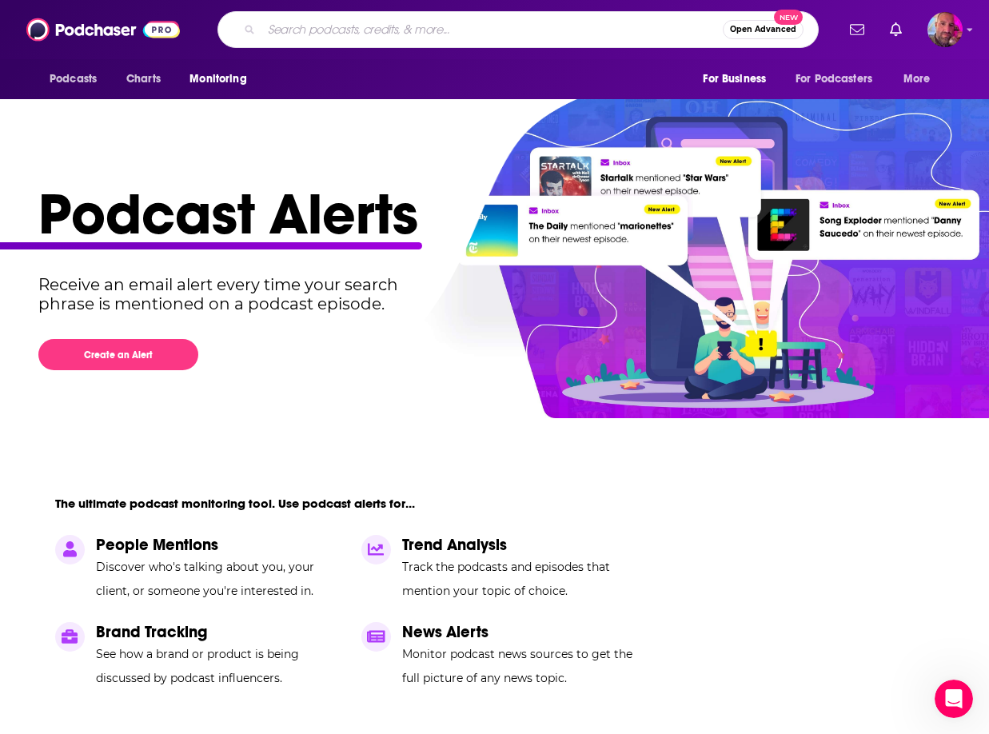
click at [455, 555] on p "Track the podcasts and episodes that mention your topic of choice." at bounding box center [525, 579] width 246 height 48
click at [458, 545] on p "Trend Analysis" at bounding box center [525, 545] width 246 height 20
click at [737, 78] on span "For Business" at bounding box center [734, 79] width 63 height 22
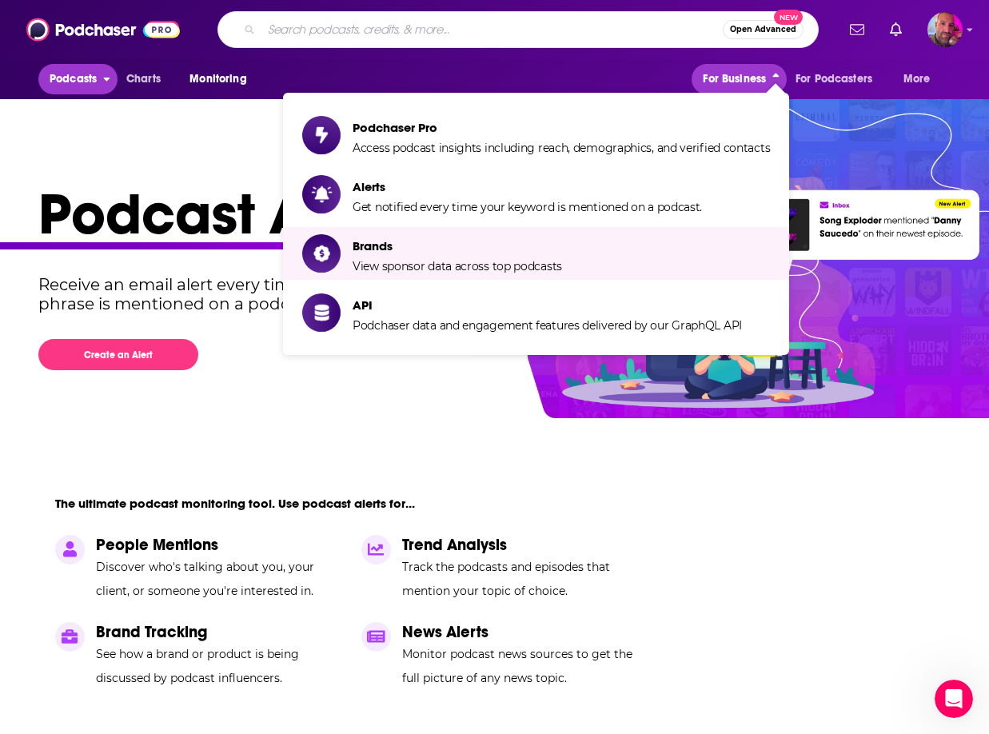
click at [57, 73] on span "Podcasts" at bounding box center [73, 79] width 47 height 22
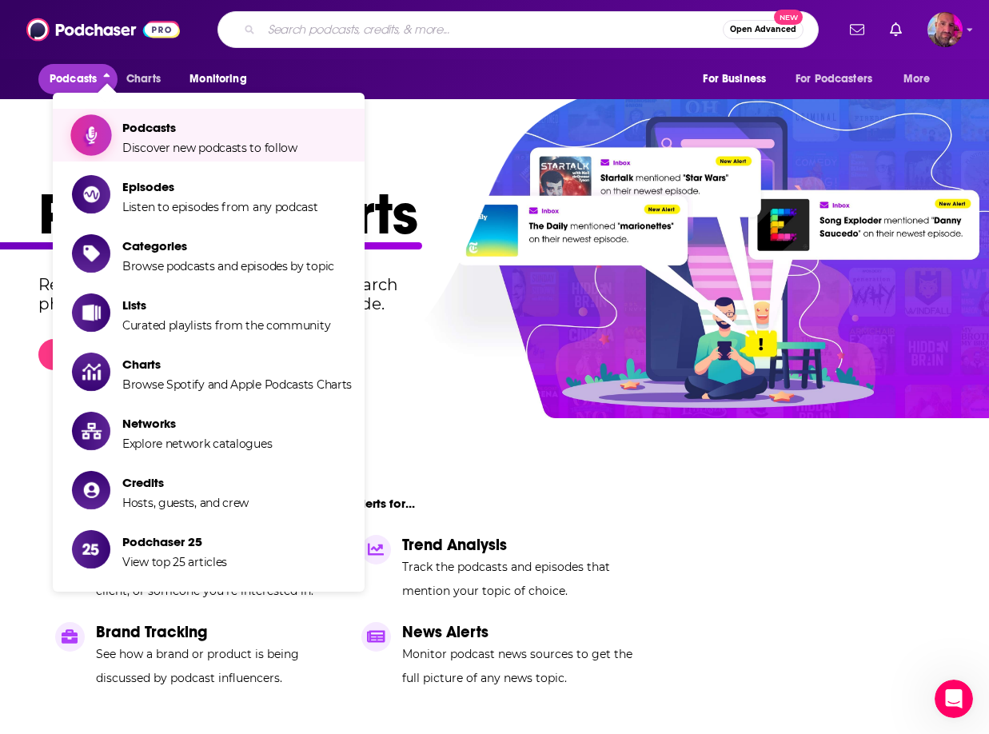
click at [131, 137] on span "Podcasts Discover new podcasts to follow" at bounding box center [209, 135] width 175 height 40
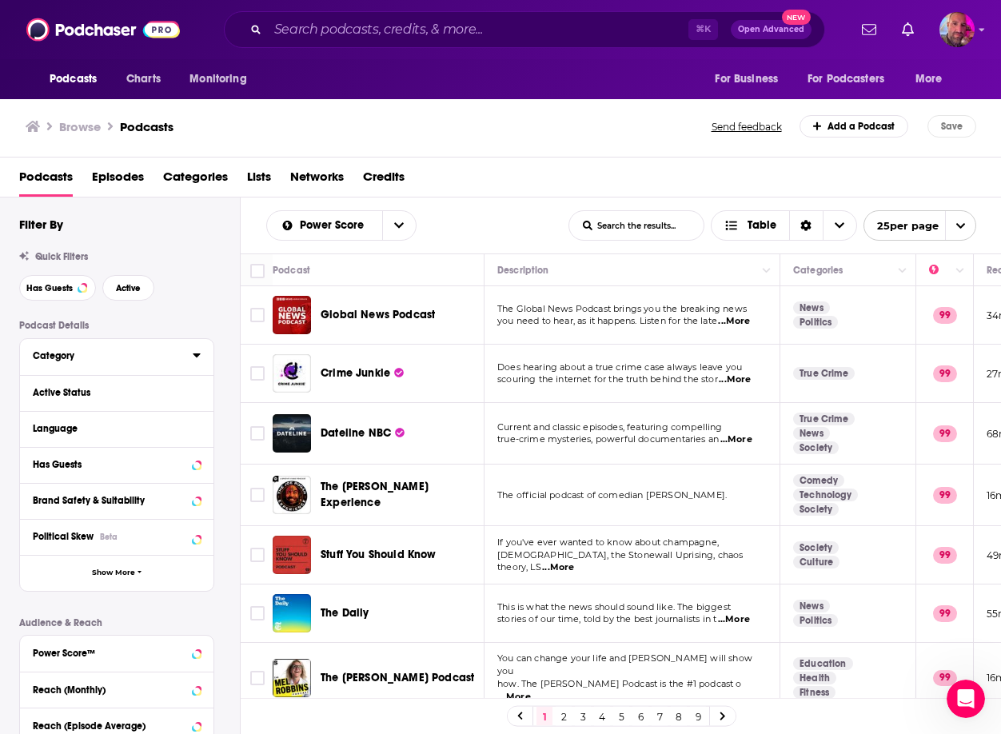
click at [194, 352] on icon at bounding box center [197, 354] width 8 height 13
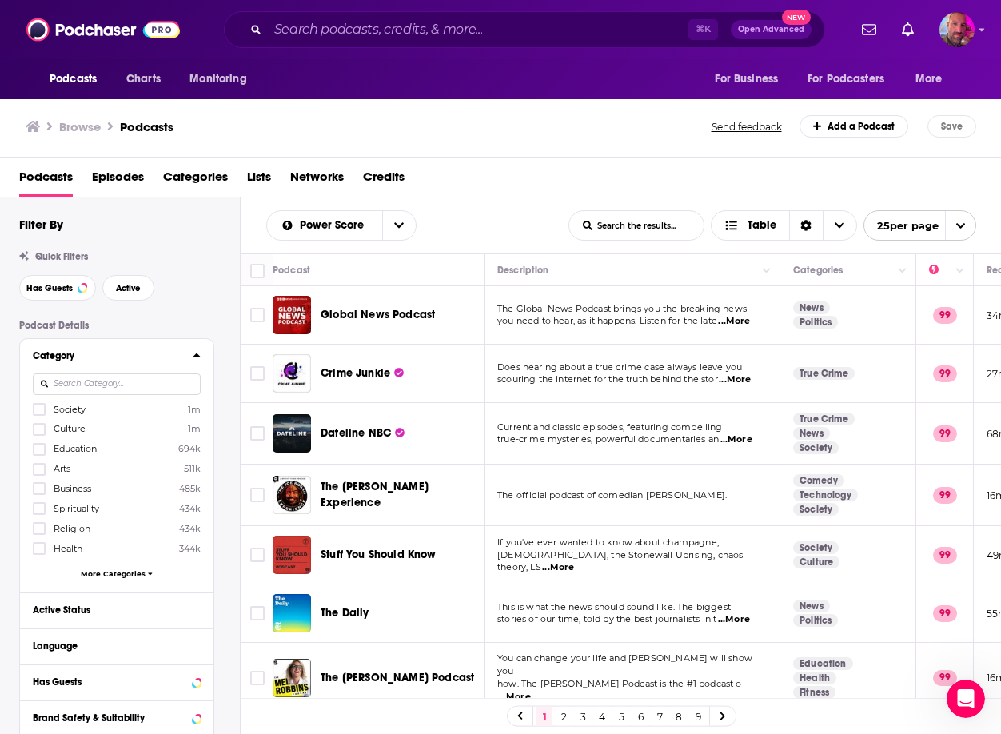
click at [160, 381] on input at bounding box center [117, 384] width 168 height 22
type input "mus"
click at [33, 412] on label at bounding box center [39, 409] width 13 height 13
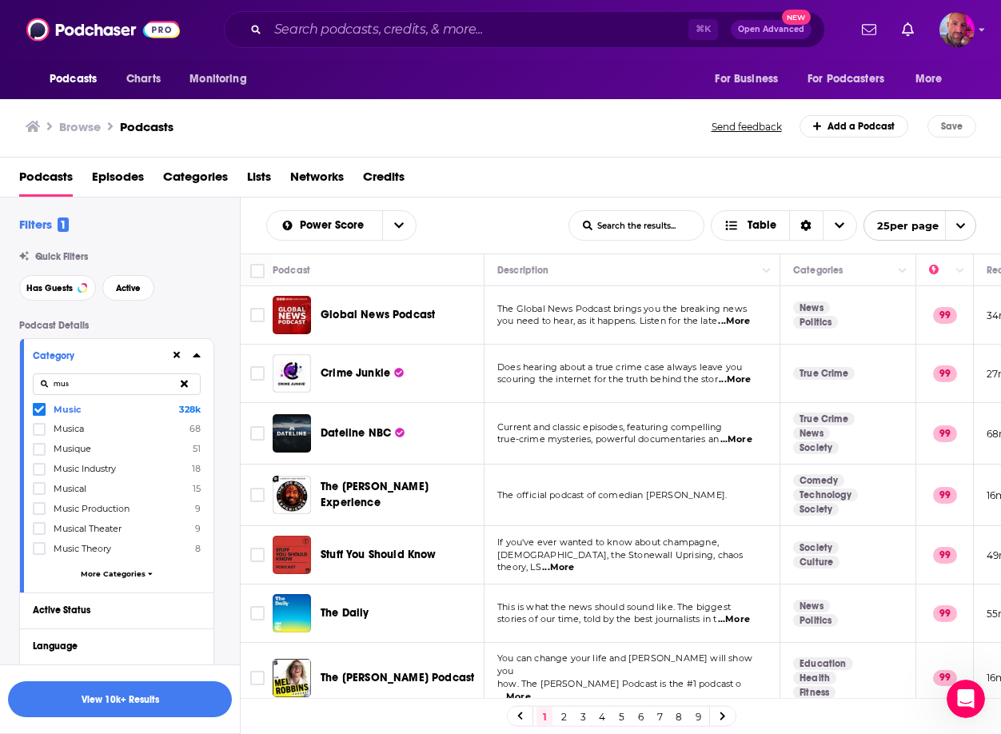
click at [144, 572] on button "More Categories" at bounding box center [117, 573] width 168 height 9
click at [184, 382] on icon at bounding box center [184, 383] width 7 height 7
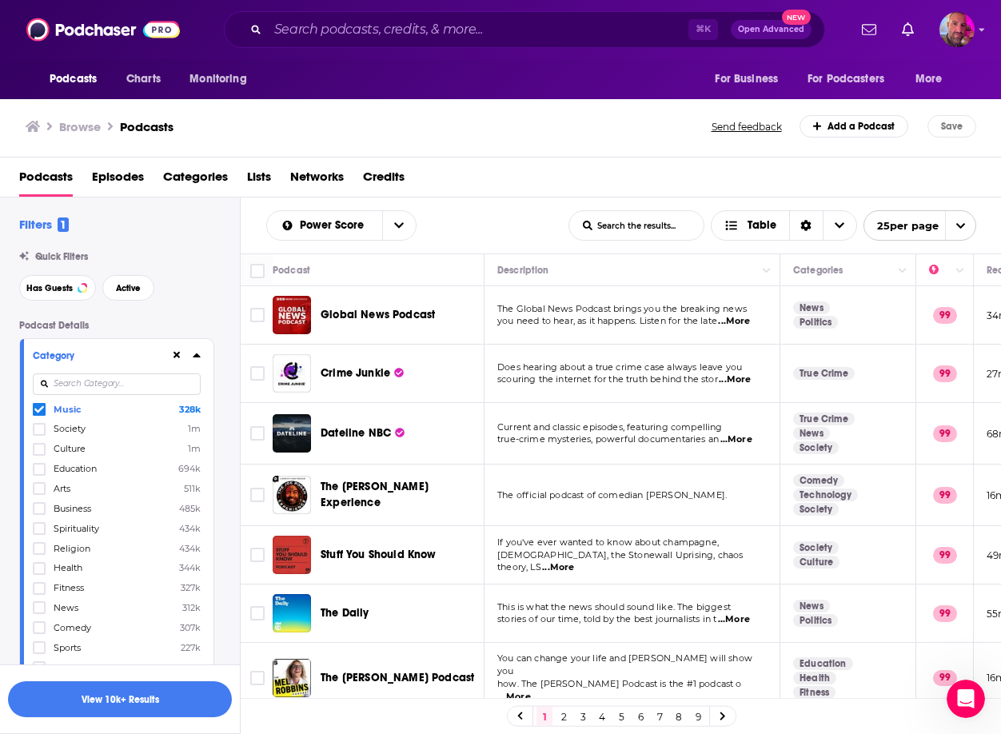
click at [142, 380] on input at bounding box center [117, 384] width 168 height 22
type input "cul"
click at [33, 411] on label at bounding box center [39, 409] width 13 height 13
click at [199, 354] on icon at bounding box center [197, 354] width 8 height 13
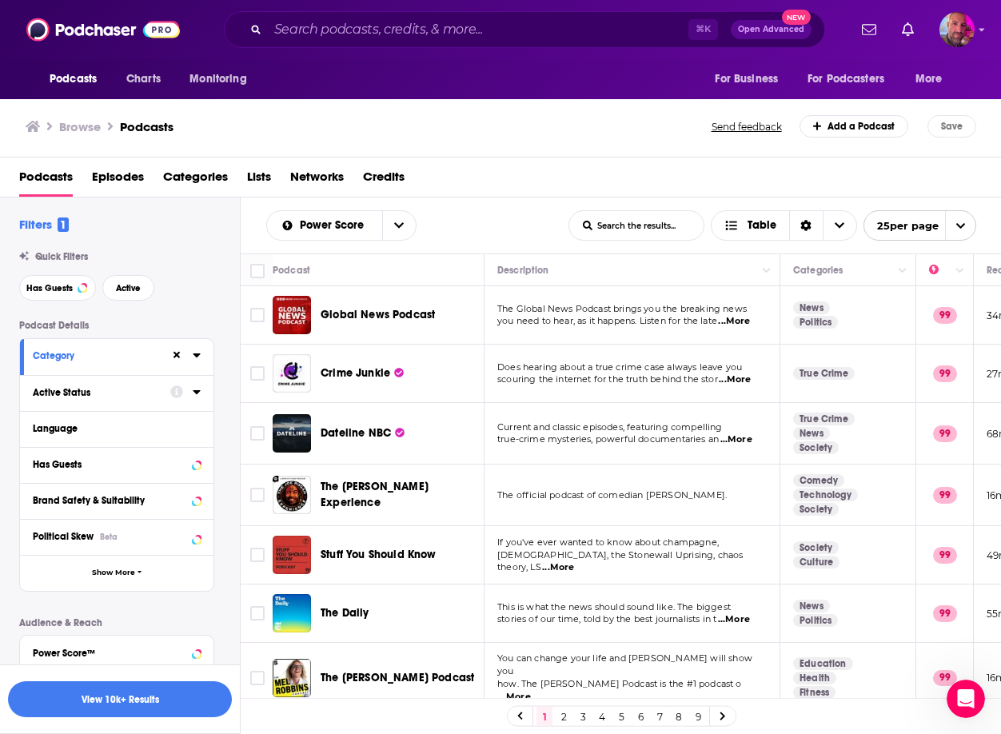
click at [196, 394] on icon at bounding box center [196, 392] width 7 height 4
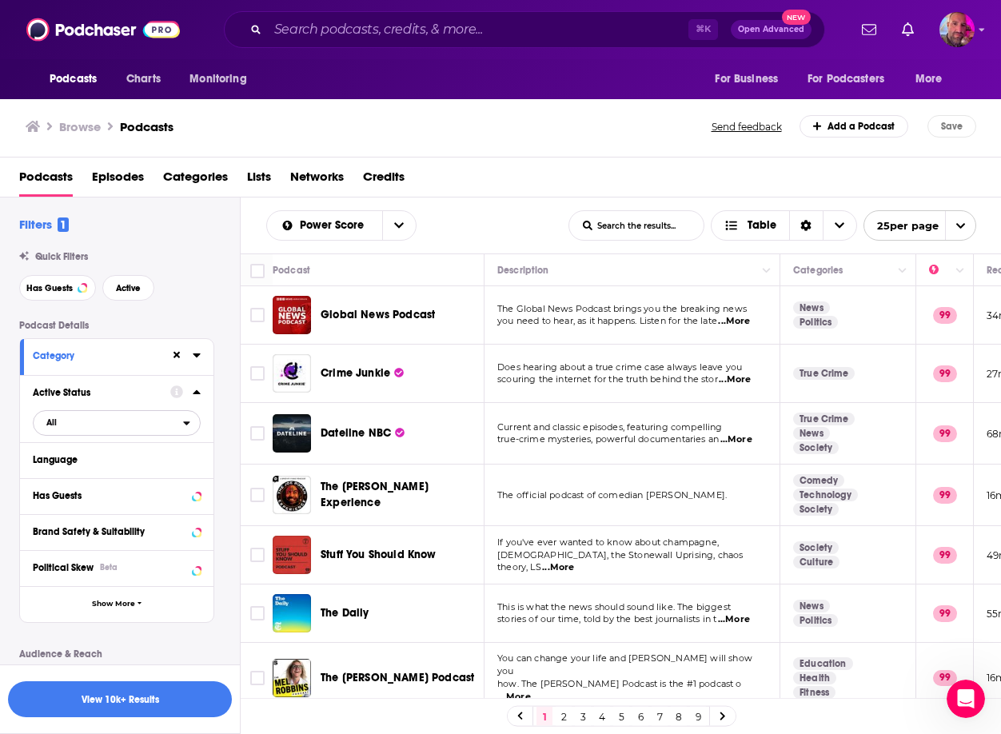
click at [70, 428] on span "All" at bounding box center [108, 422] width 149 height 21
click at [68, 480] on div "Active 410k" at bounding box center [122, 475] width 179 height 26
click at [197, 389] on icon at bounding box center [197, 391] width 8 height 13
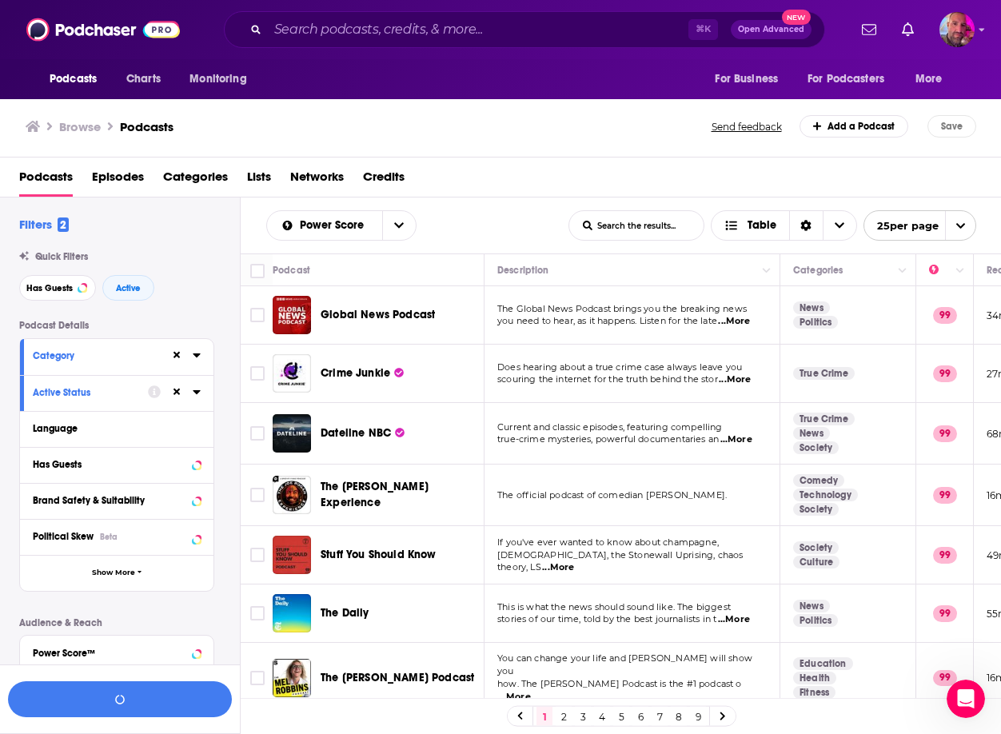
click at [59, 434] on button "Language" at bounding box center [117, 428] width 168 height 20
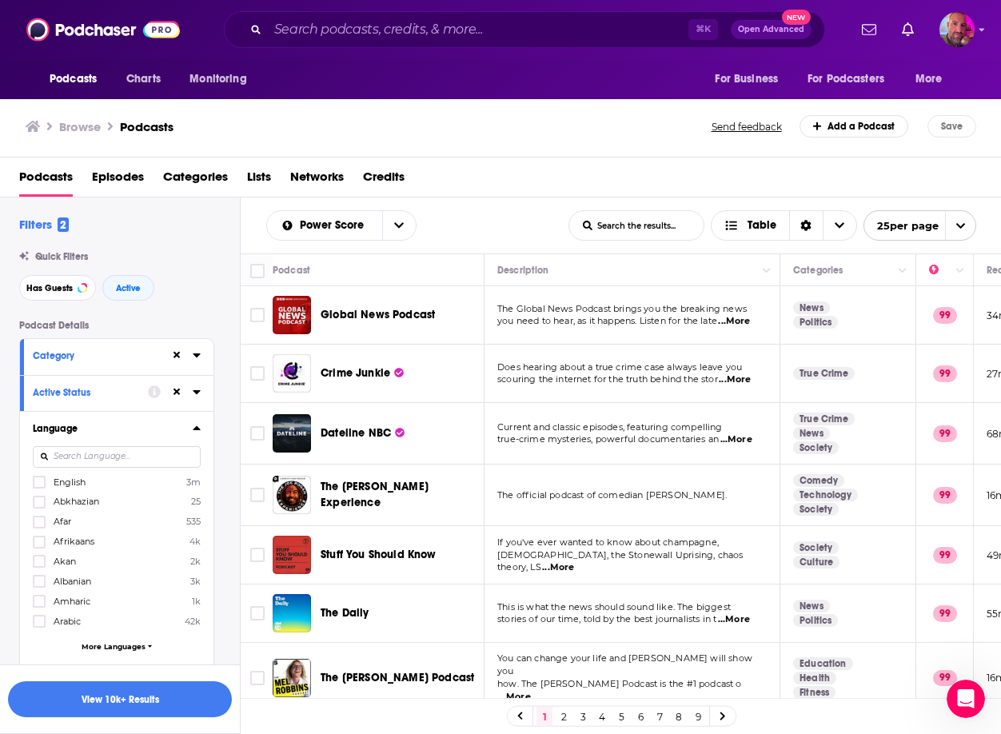
click at [68, 453] on input at bounding box center [117, 457] width 168 height 22
click at [66, 482] on span "English" at bounding box center [70, 481] width 32 height 11
click at [39, 487] on input "multiSelectOption-en-0" at bounding box center [39, 487] width 0 height 0
click at [197, 431] on icon at bounding box center [197, 427] width 8 height 13
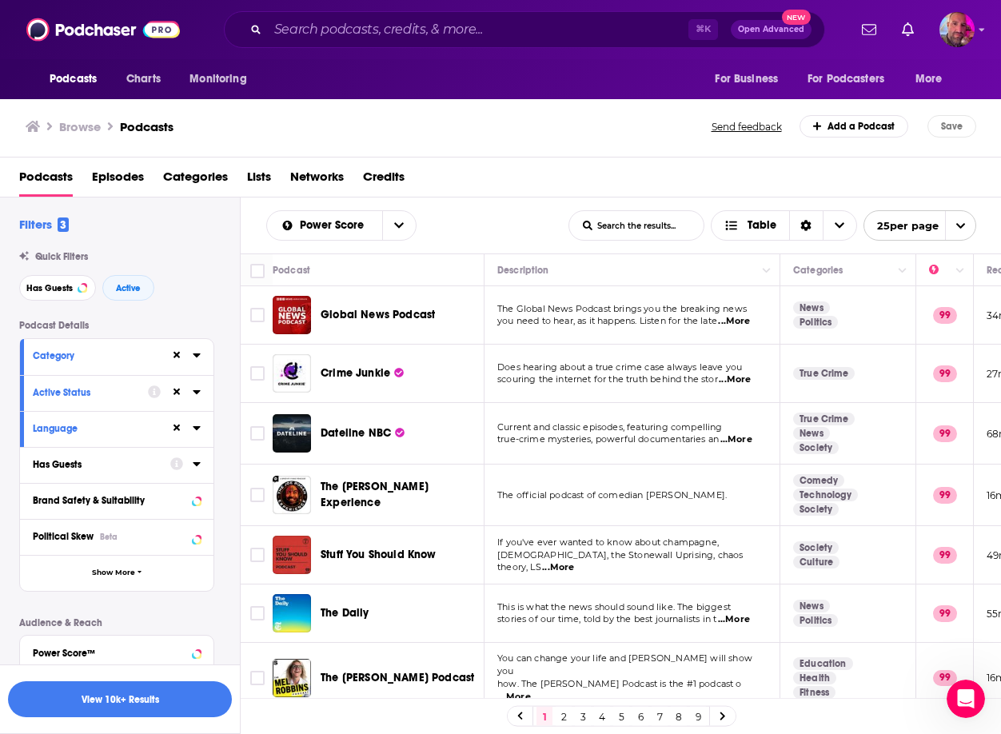
click at [74, 461] on div "Has Guests" at bounding box center [96, 464] width 127 height 11
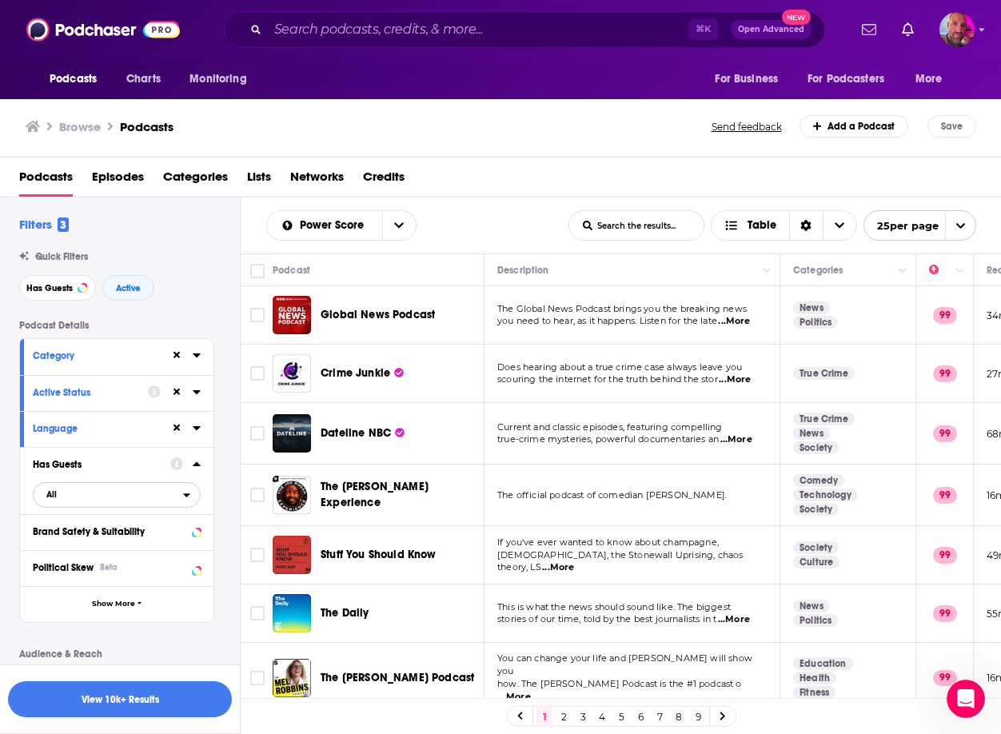
click at [76, 504] on span "All" at bounding box center [108, 494] width 149 height 21
click at [78, 543] on span "Has guests" at bounding box center [86, 547] width 90 height 9
click at [197, 464] on icon at bounding box center [196, 464] width 7 height 4
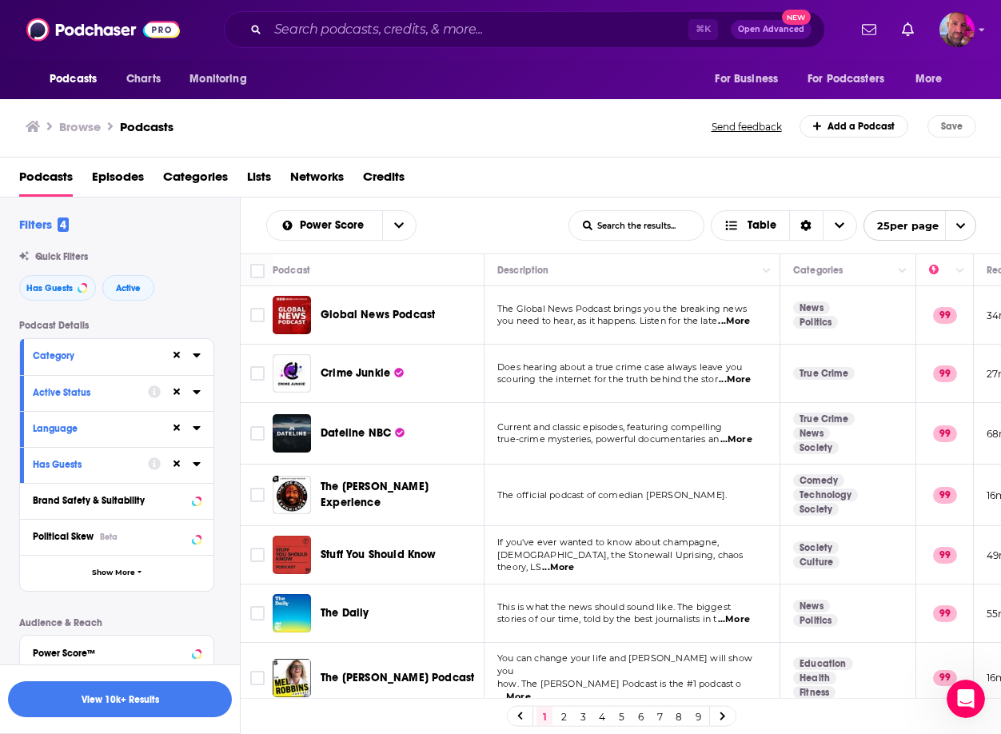
click at [93, 432] on div "Language" at bounding box center [96, 428] width 127 height 11
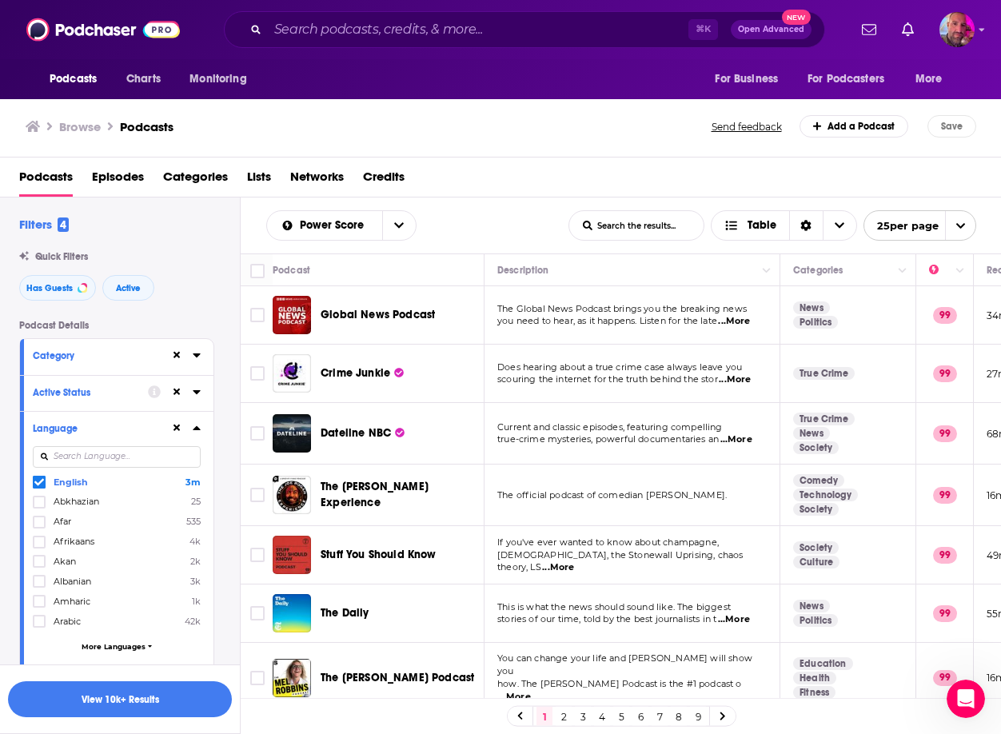
click at [194, 428] on icon at bounding box center [196, 428] width 7 height 4
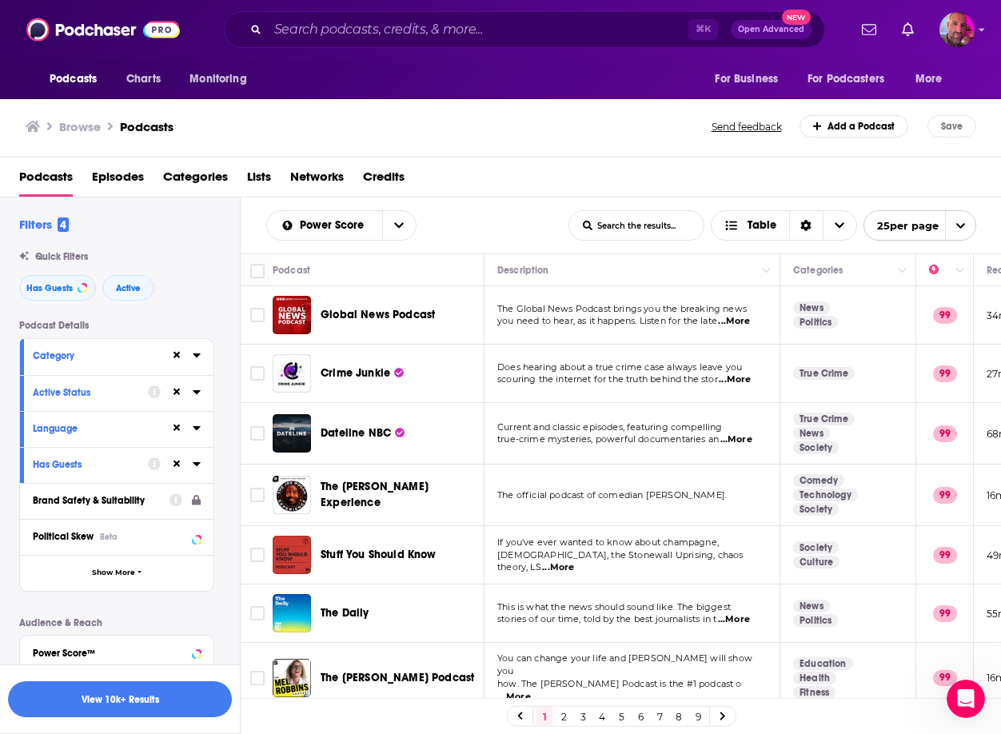
scroll to position [64, 0]
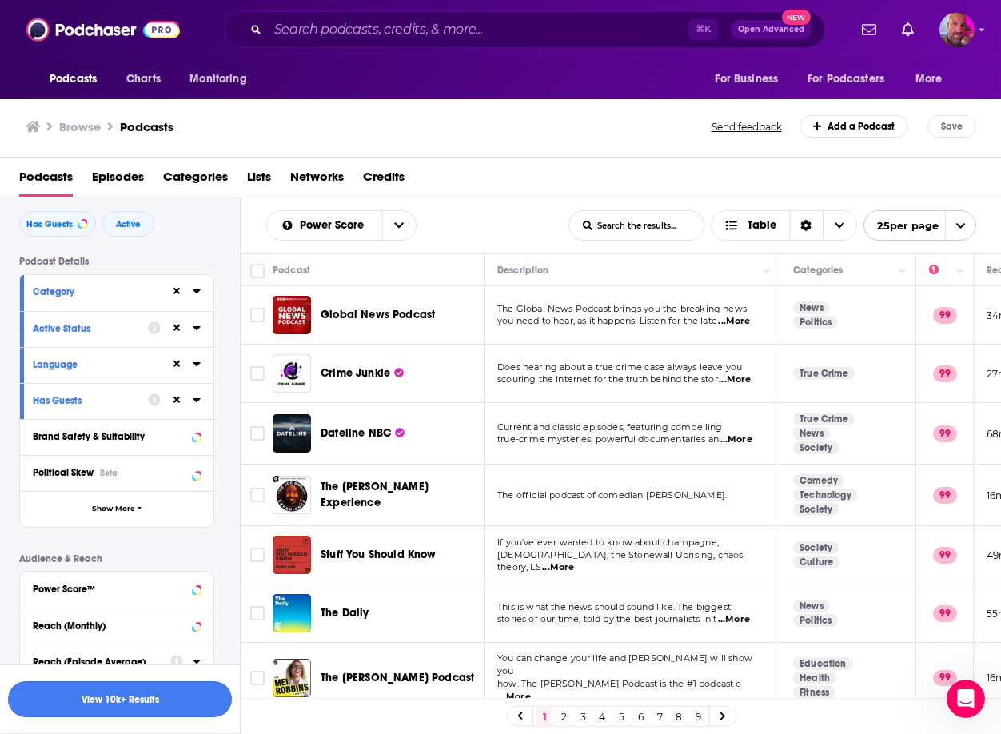
click at [101, 701] on button "View 10k+ Results" at bounding box center [120, 699] width 224 height 36
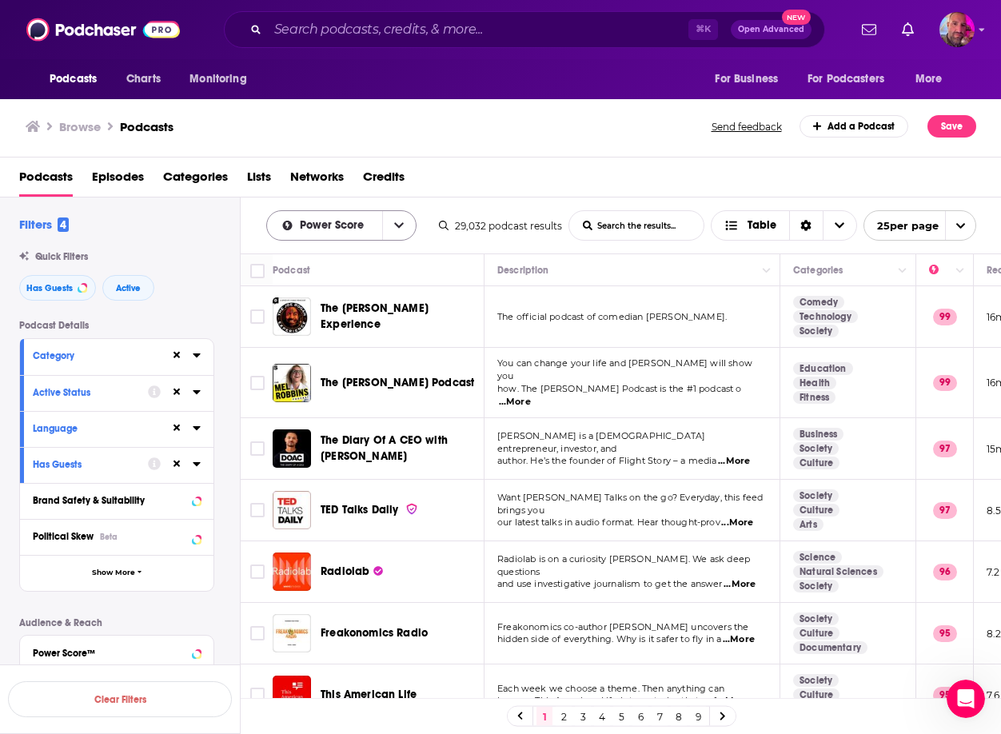
click at [404, 225] on button "open menu" at bounding box center [399, 225] width 34 height 29
click at [234, 254] on div "Quick Filters" at bounding box center [129, 256] width 221 height 11
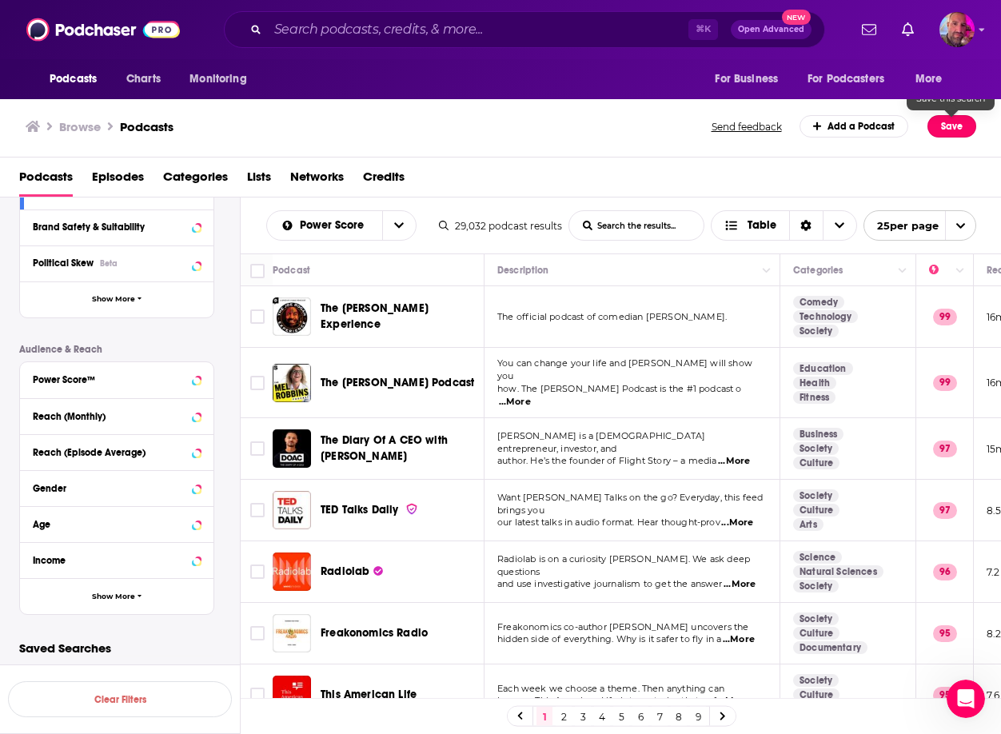
drag, startPoint x: 948, startPoint y: 131, endPoint x: 861, endPoint y: 193, distance: 106.7
click at [948, 131] on button "Save" at bounding box center [951, 126] width 49 height 22
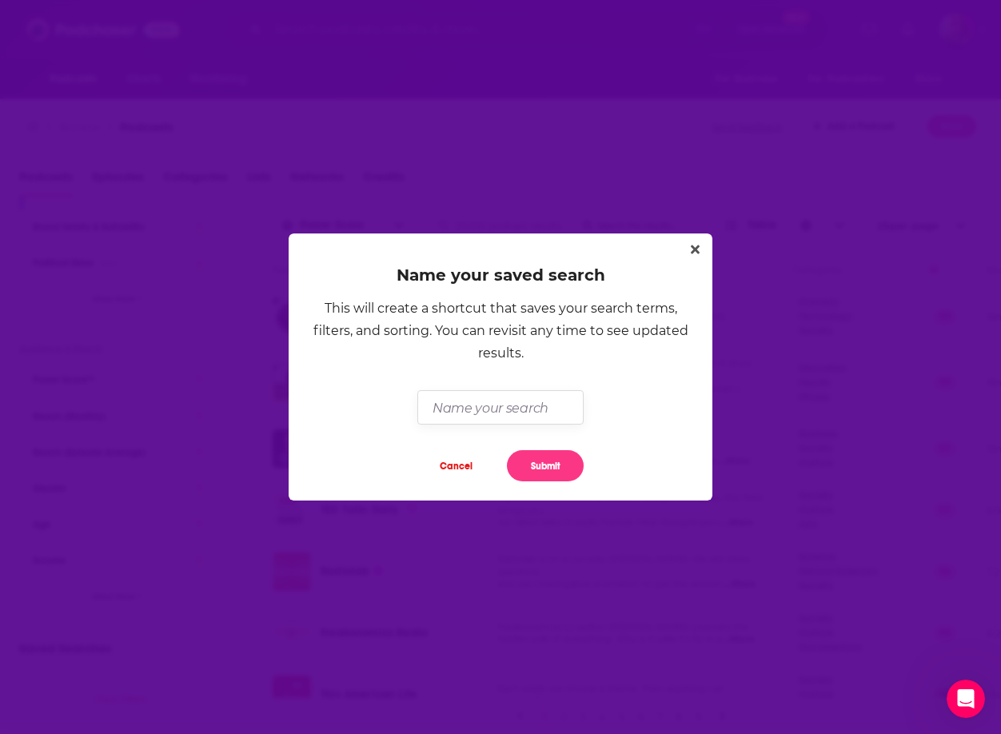
drag, startPoint x: 468, startPoint y: 408, endPoint x: 484, endPoint y: 416, distance: 16.8
click at [472, 410] on input "Dialog" at bounding box center [499, 407] width 165 height 34
type input "[PERSON_NAME]"
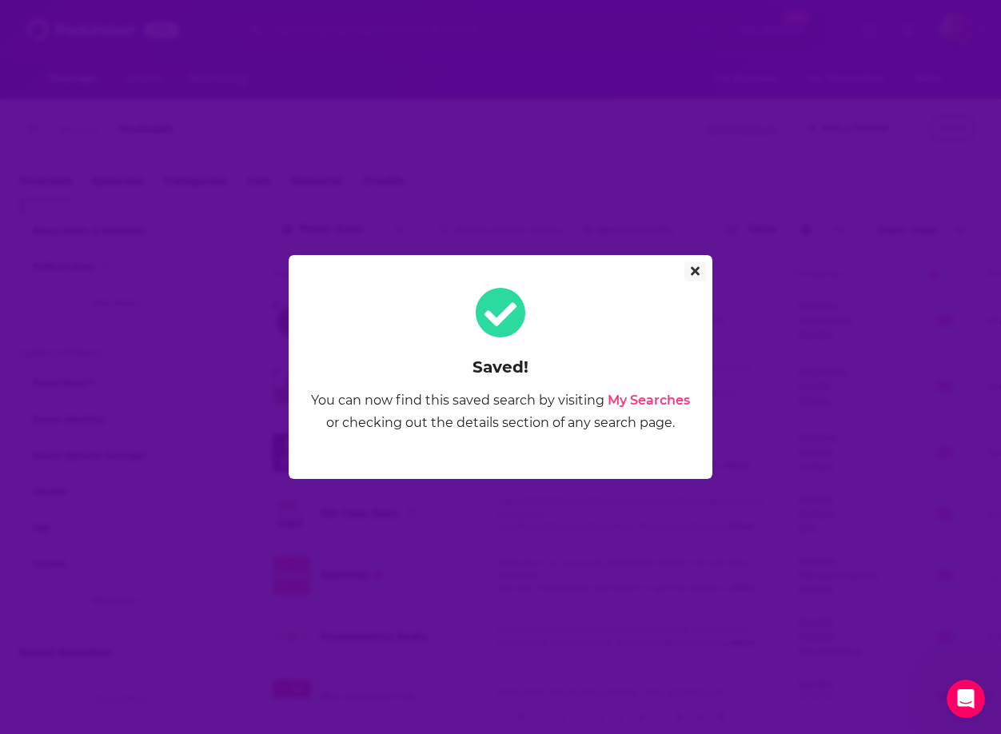
click at [691, 276] on icon "Close" at bounding box center [695, 271] width 9 height 13
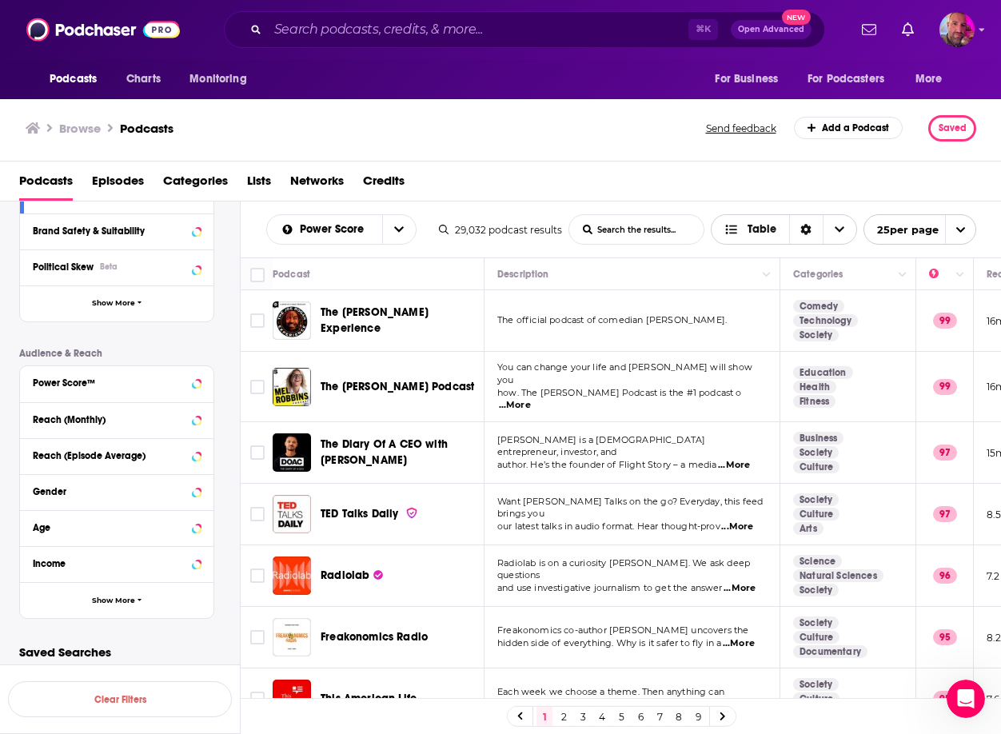
click at [803, 226] on icon "Sort Direction" at bounding box center [806, 229] width 10 height 11
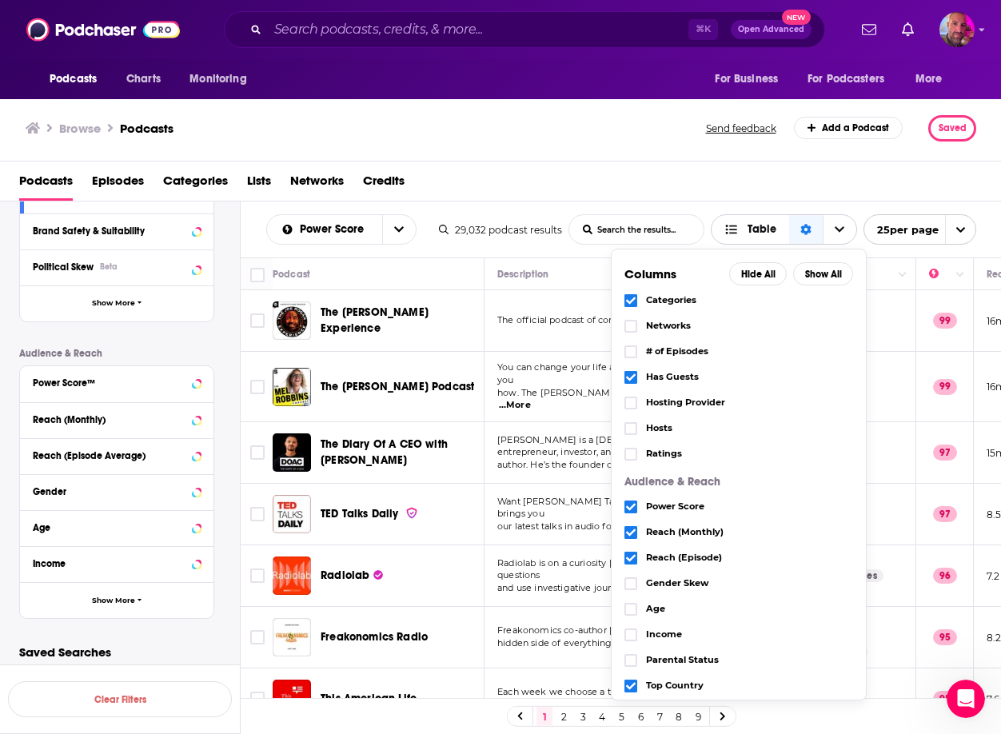
scroll to position [119, 0]
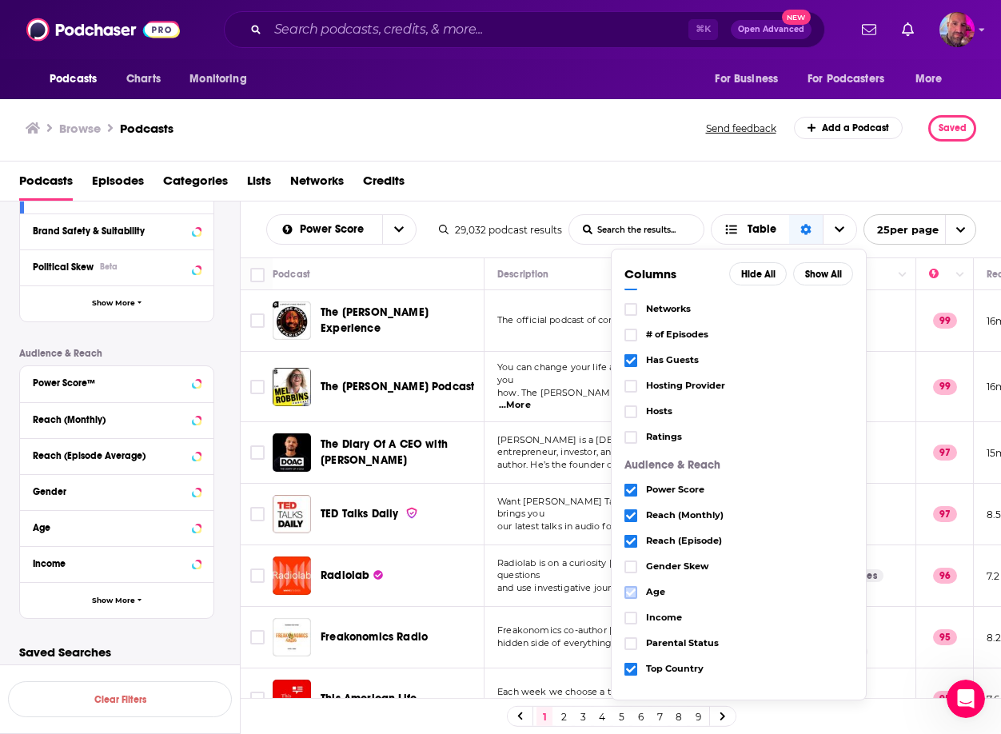
click at [624, 592] on label "Choose View" at bounding box center [630, 592] width 13 height 13
click at [631, 618] on icon "Choose View" at bounding box center [631, 618] width 10 height 7
click at [277, 157] on div "Browse Podcasts Send feedback Add a Podcast Saved" at bounding box center [500, 129] width 1001 height 66
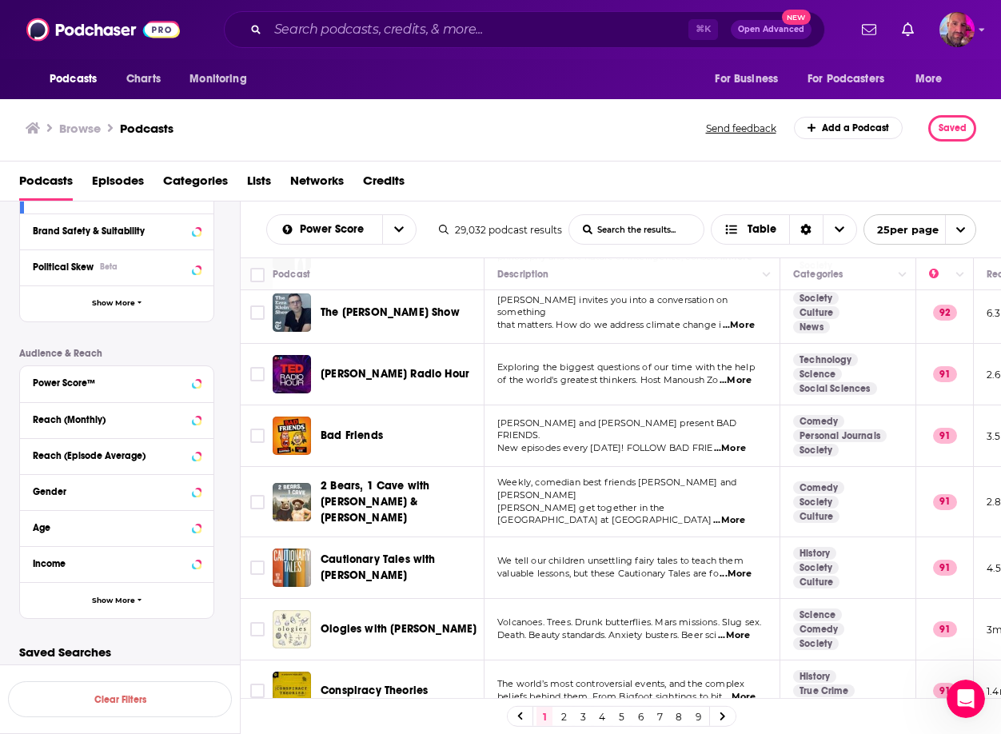
scroll to position [1137, 0]
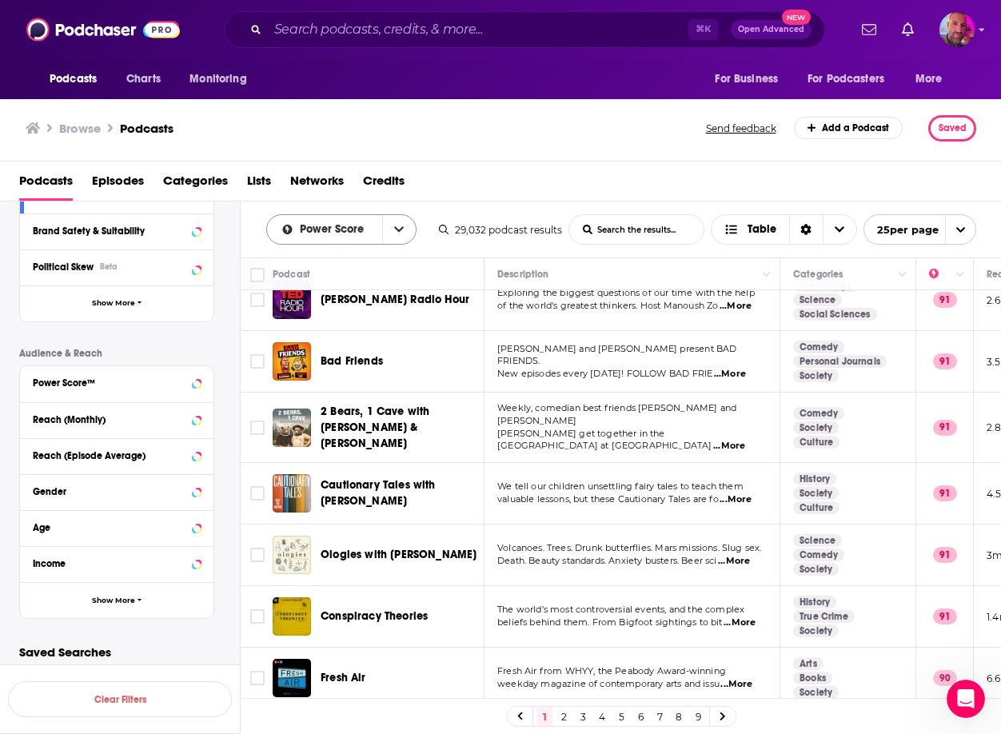
click at [393, 222] on button "open menu" at bounding box center [399, 229] width 34 height 29
click at [393, 222] on button "close menu" at bounding box center [399, 229] width 34 height 29
click at [606, 225] on input "List Search Input" at bounding box center [636, 229] width 134 height 29
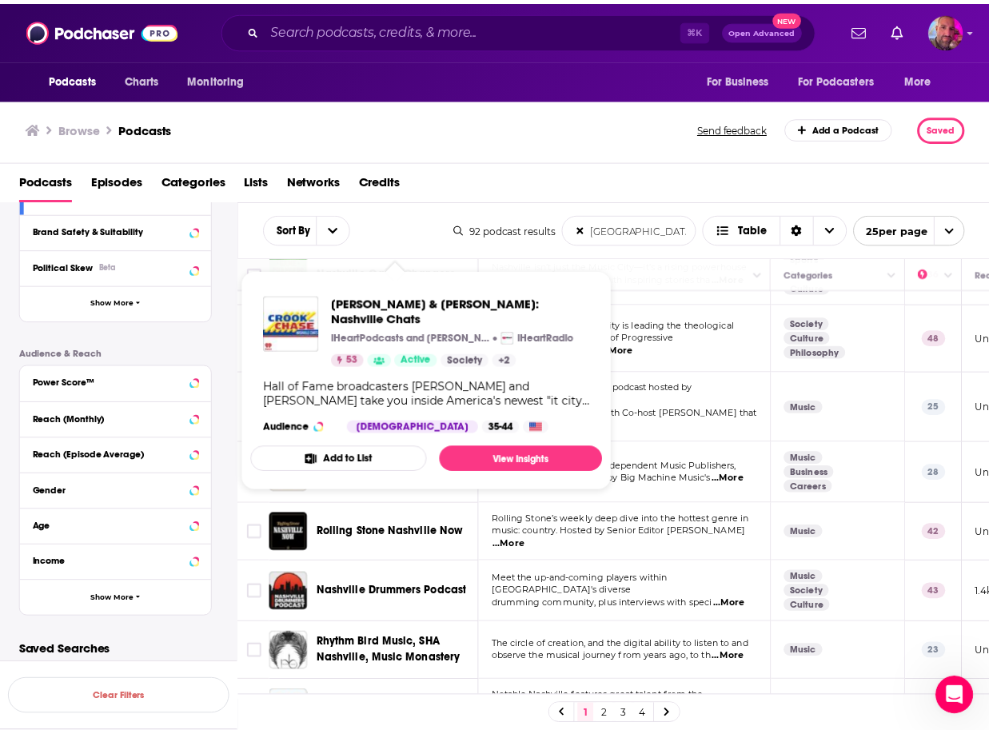
scroll to position [193, 0]
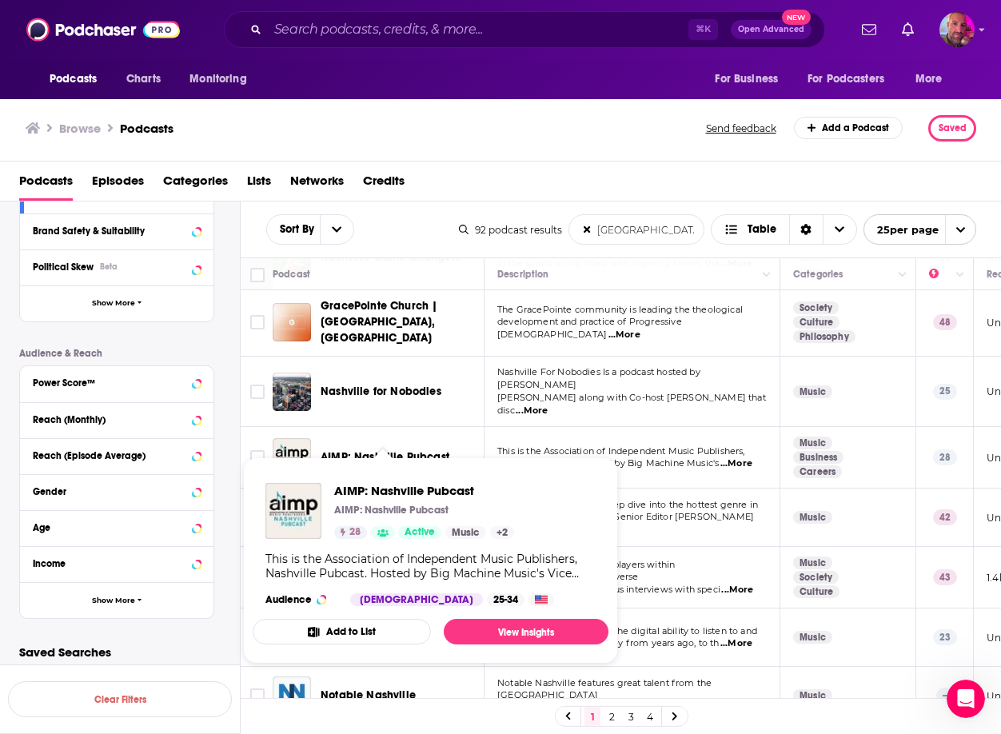
type input "[GEOGRAPHIC_DATA]"
click at [413, 450] on span "AIMP: Nashville Pubcast" at bounding box center [384, 457] width 129 height 14
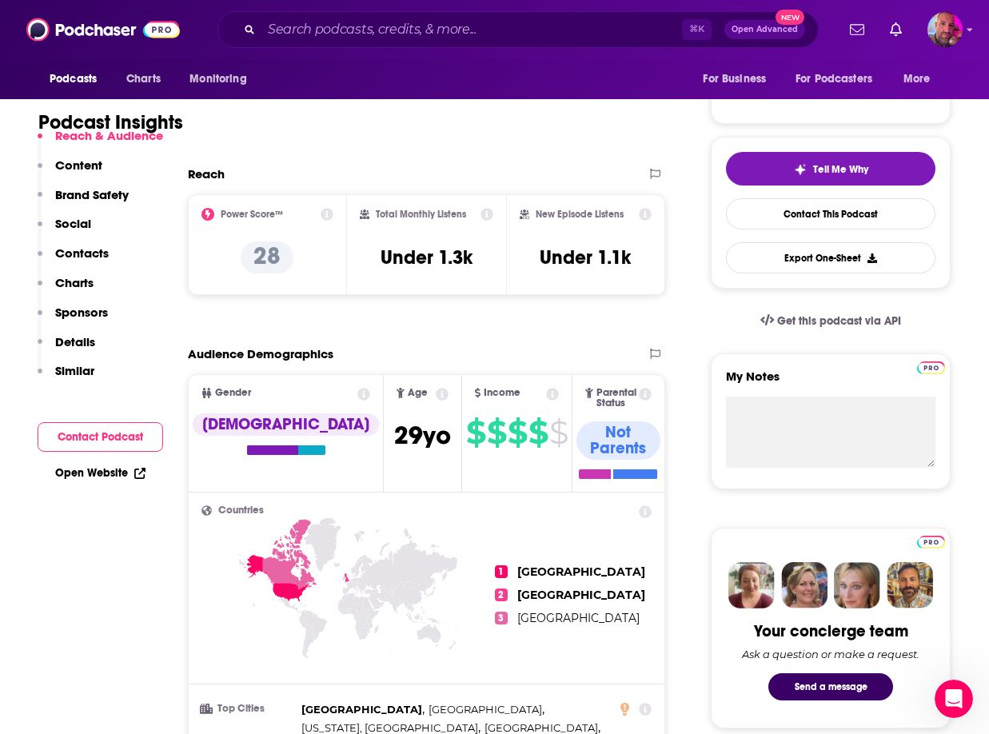
scroll to position [320, 0]
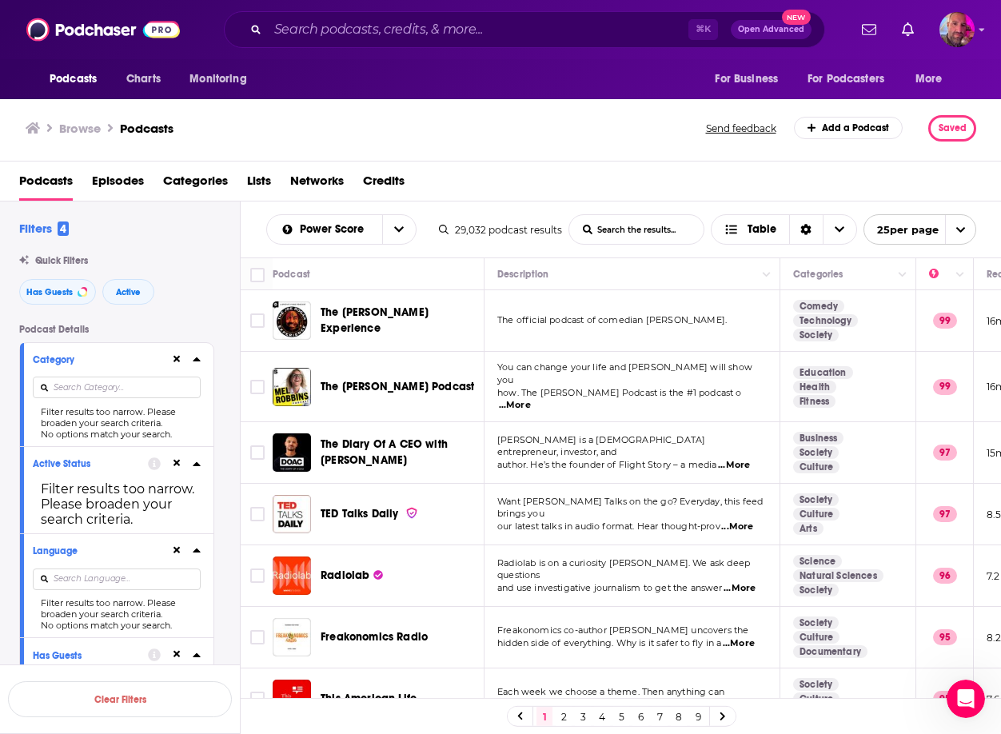
click at [104, 390] on input at bounding box center [117, 387] width 168 height 22
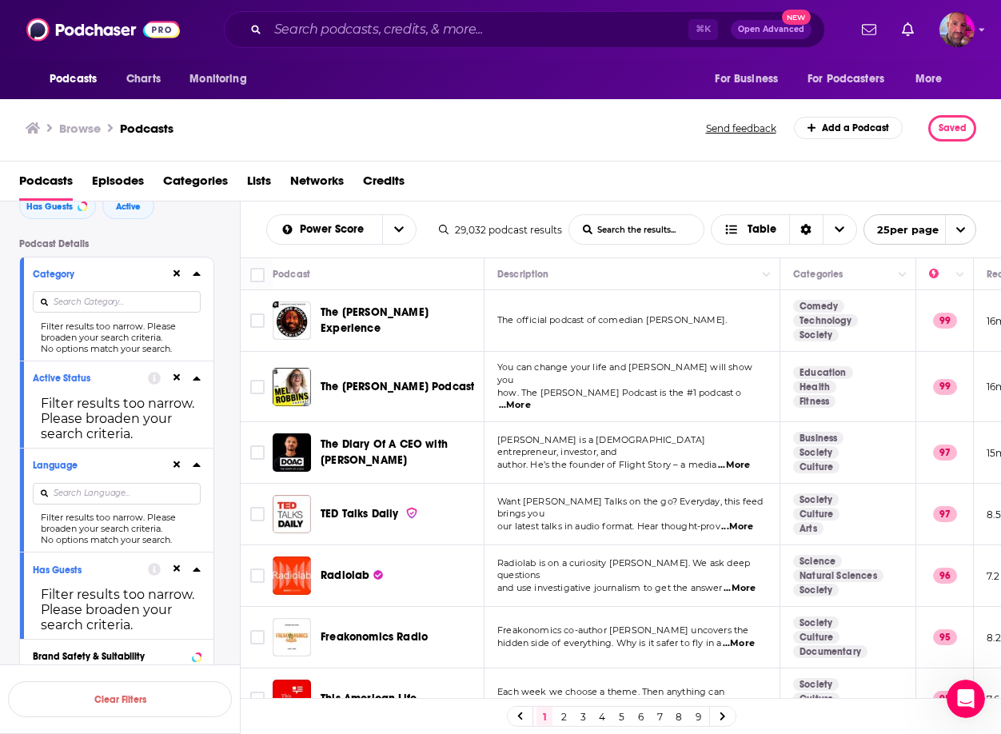
scroll to position [86, 0]
click at [179, 269] on icon at bounding box center [176, 272] width 7 height 7
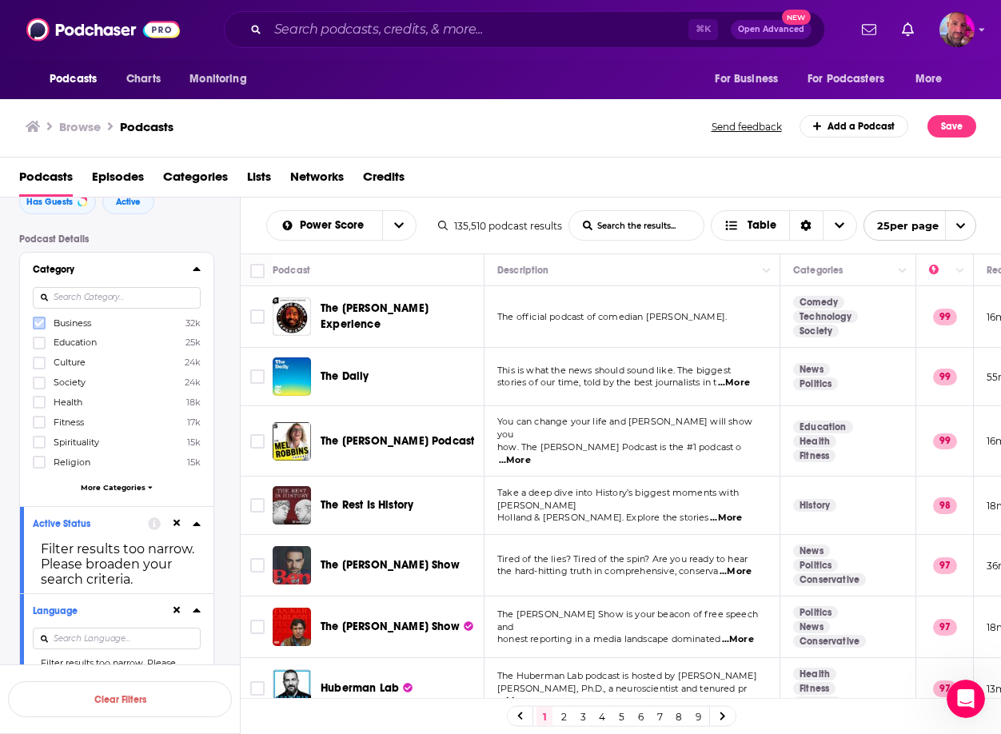
click at [41, 324] on icon at bounding box center [39, 323] width 10 height 10
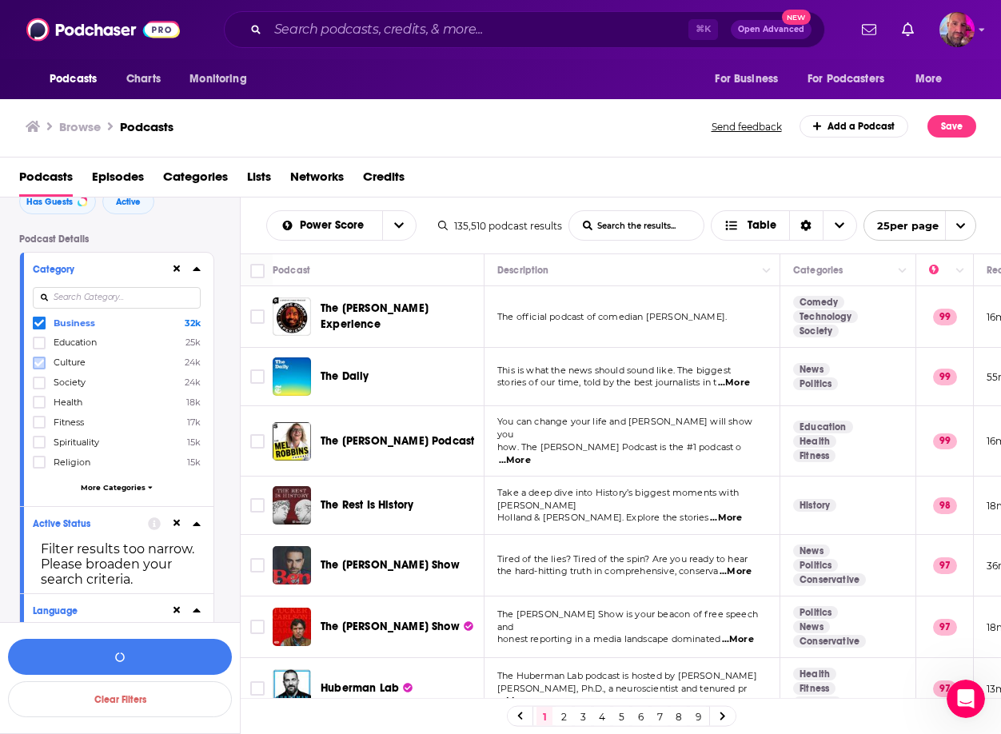
click at [40, 361] on icon at bounding box center [39, 362] width 10 height 7
click at [42, 384] on icon at bounding box center [39, 383] width 10 height 10
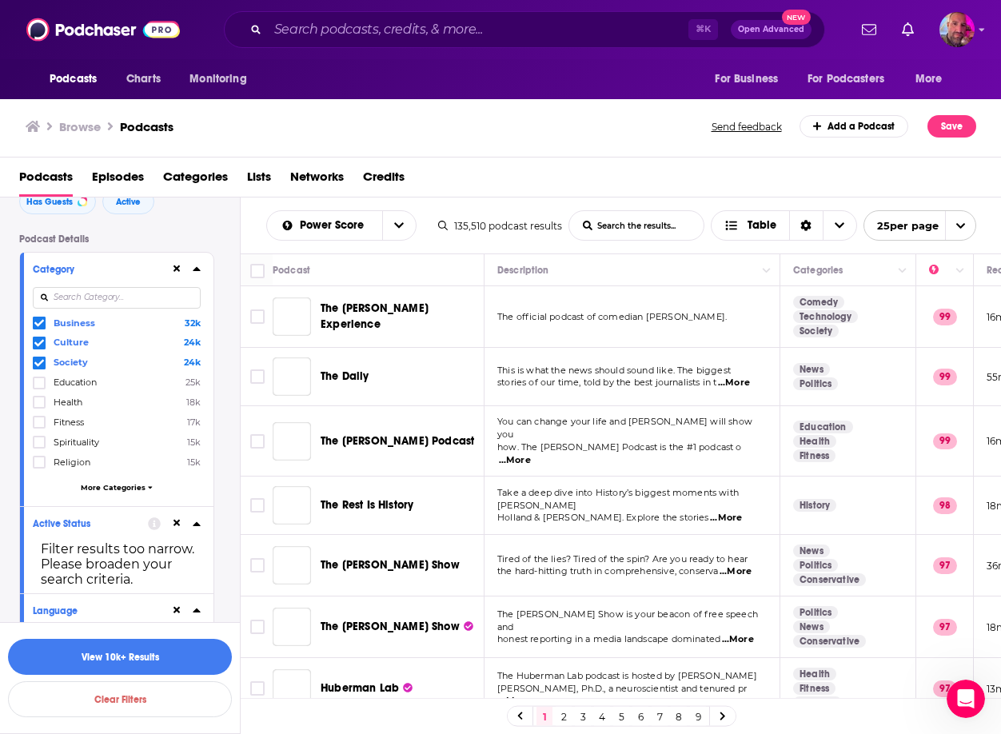
scroll to position [140, 0]
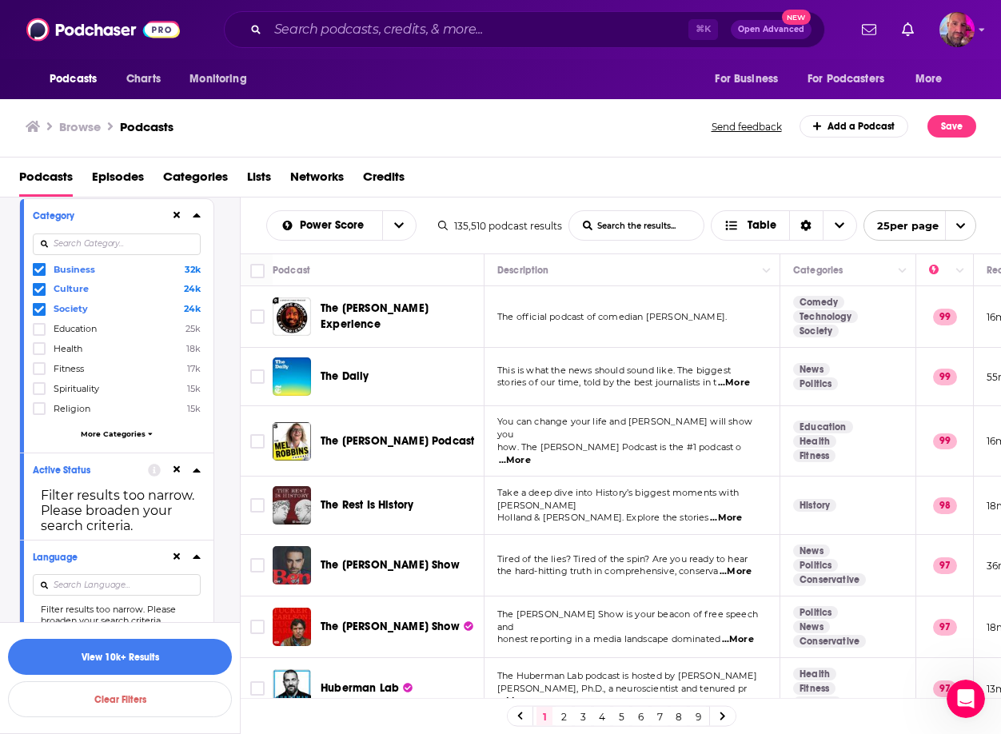
click at [106, 433] on span "More Categories" at bounding box center [113, 433] width 65 height 9
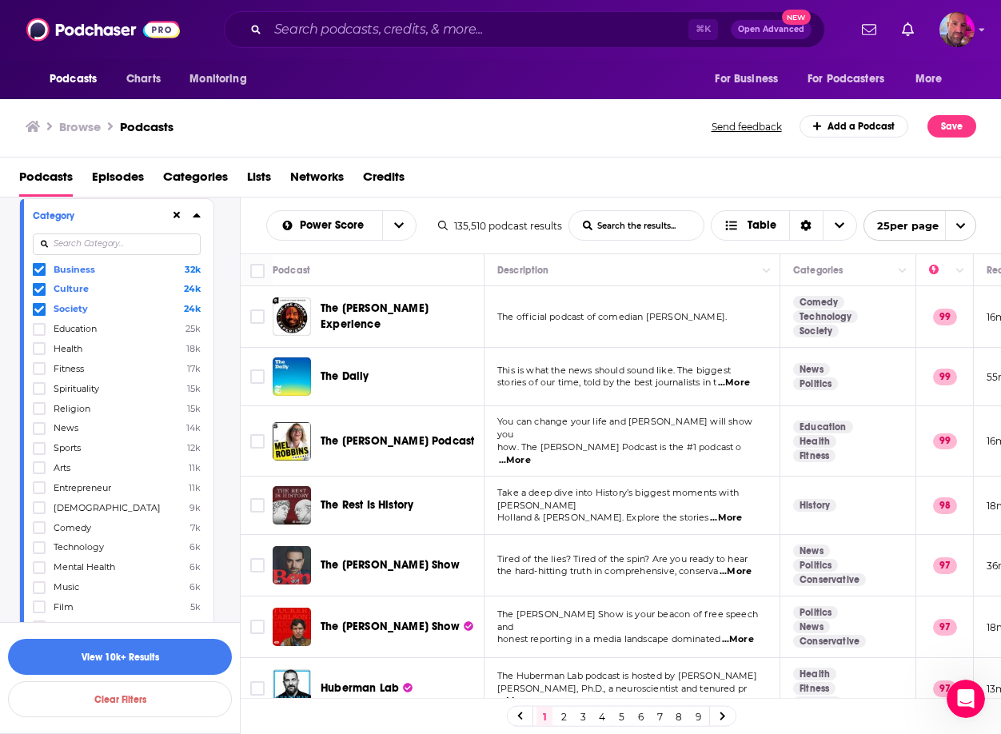
scroll to position [229, 0]
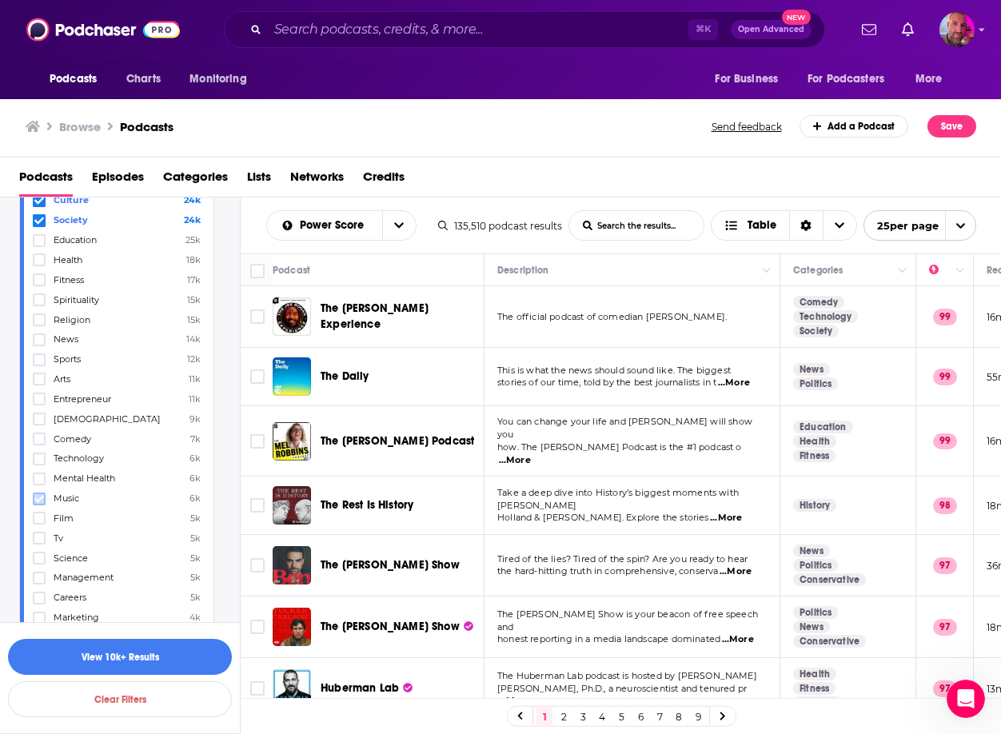
click at [34, 497] on icon at bounding box center [39, 499] width 10 height 10
click at [132, 655] on button "View 10k+ Results" at bounding box center [120, 657] width 224 height 36
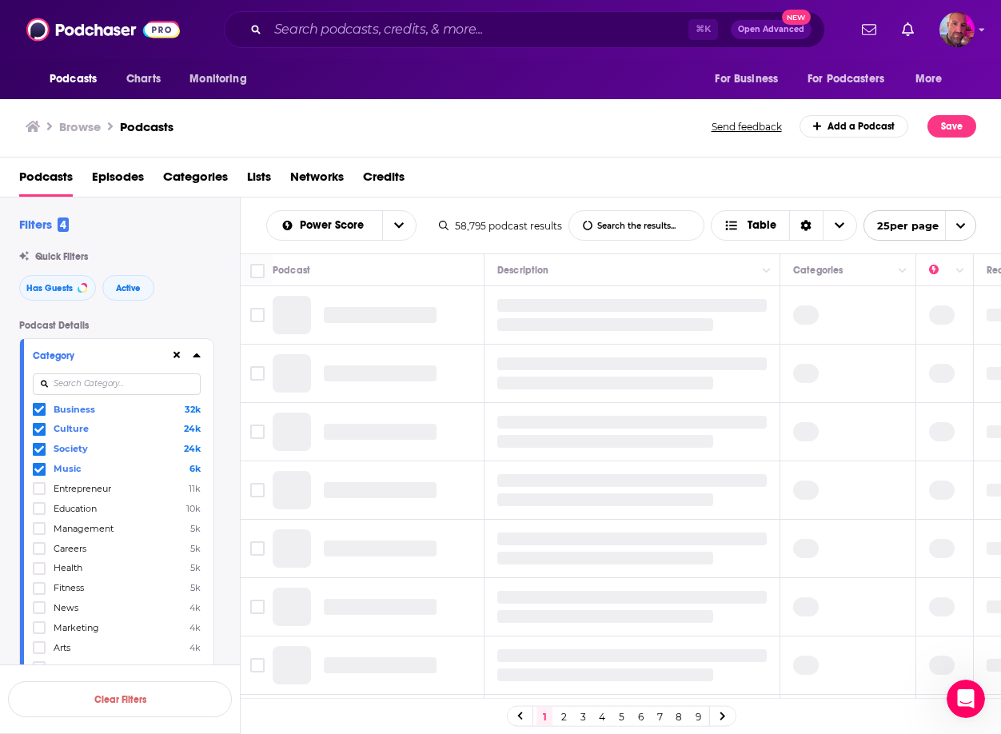
click at [194, 355] on icon at bounding box center [196, 355] width 7 height 4
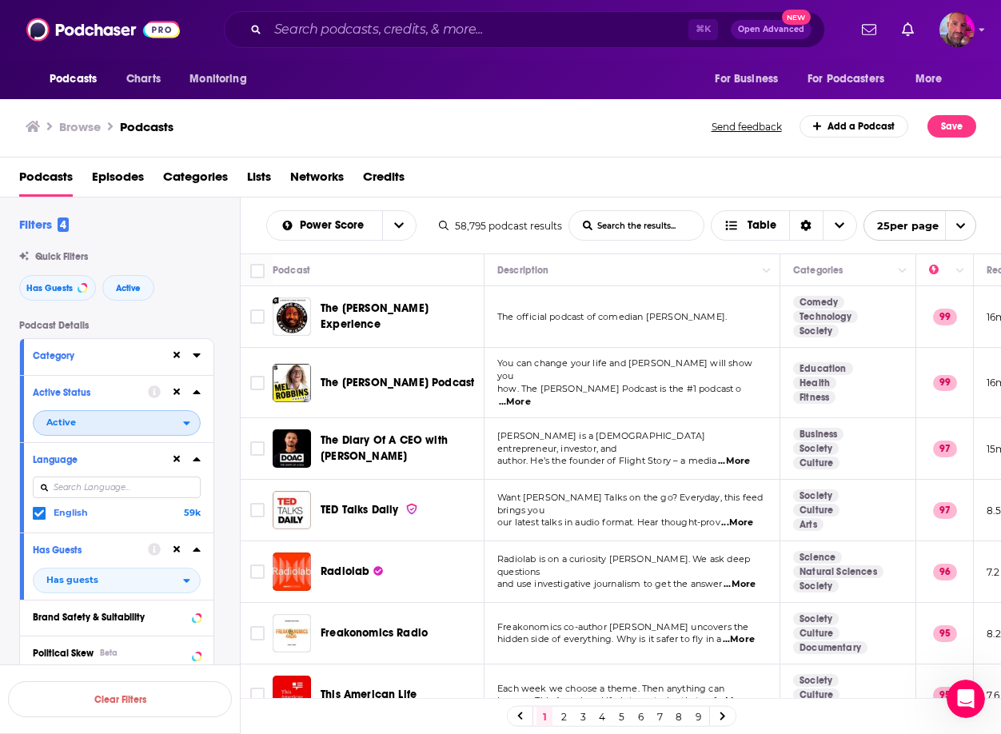
click at [188, 428] on icon "open menu" at bounding box center [186, 422] width 7 height 11
click at [188, 474] on span "59k" at bounding box center [190, 474] width 17 height 11
click at [197, 392] on icon at bounding box center [196, 392] width 7 height 4
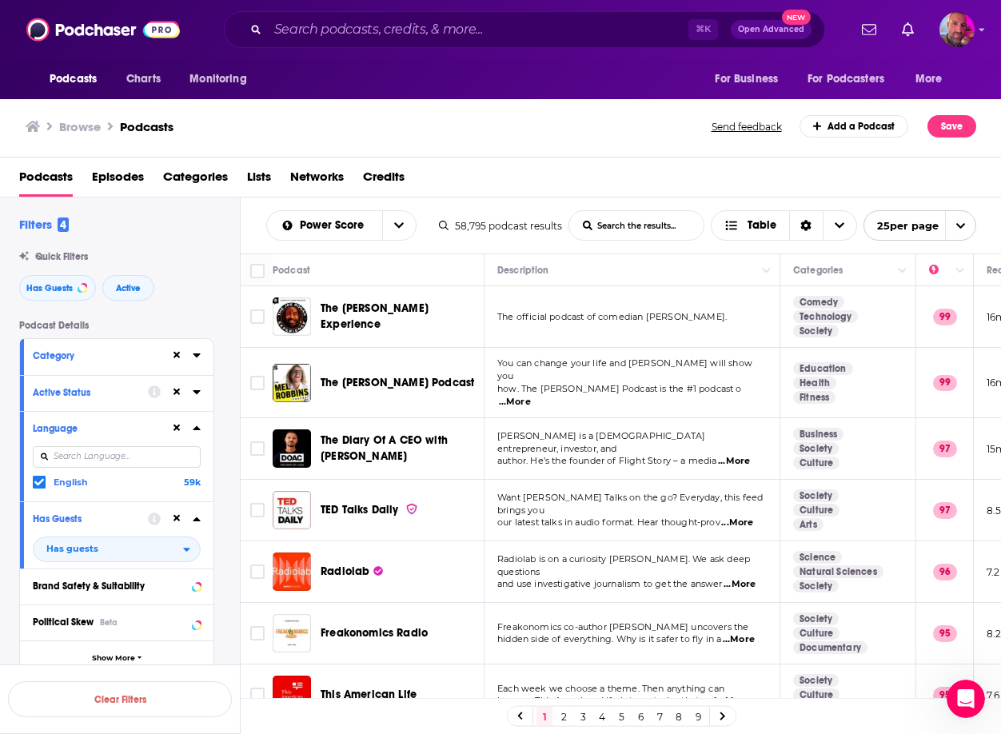
click at [152, 389] on icon at bounding box center [154, 392] width 13 height 13
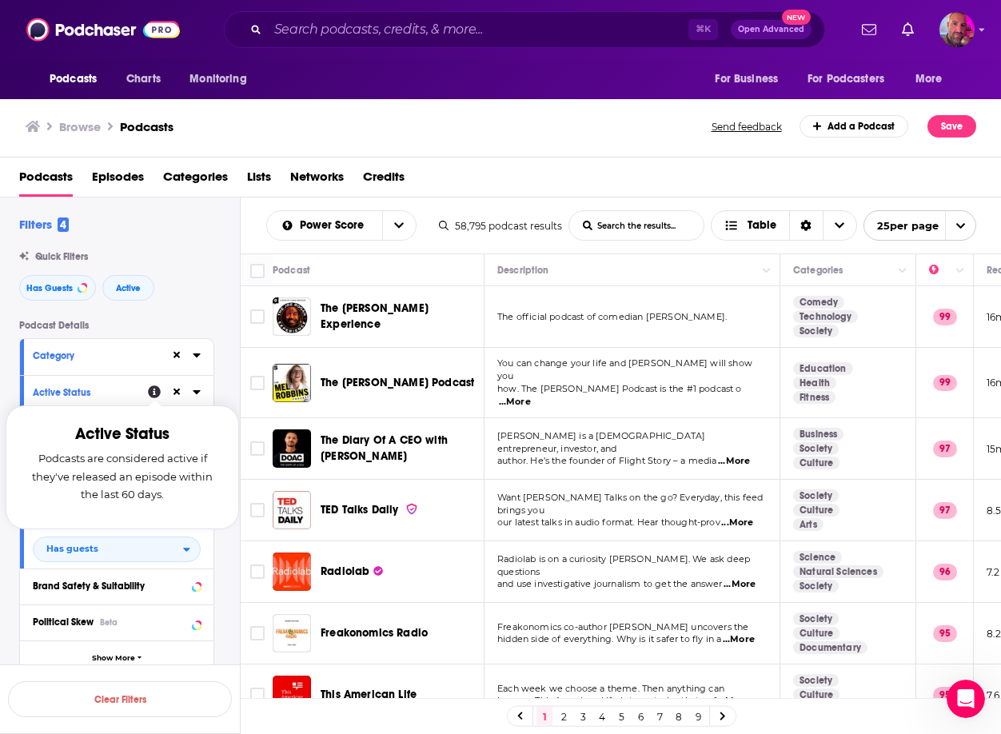
click at [152, 389] on icon at bounding box center [154, 392] width 13 height 13
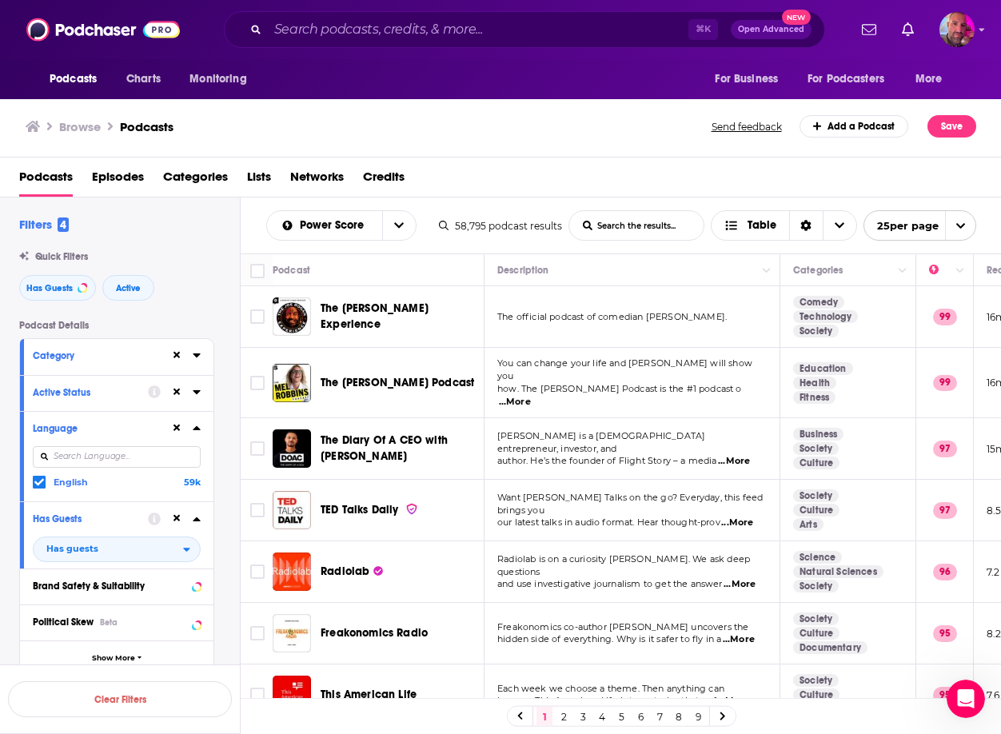
click at [199, 424] on icon at bounding box center [197, 427] width 8 height 13
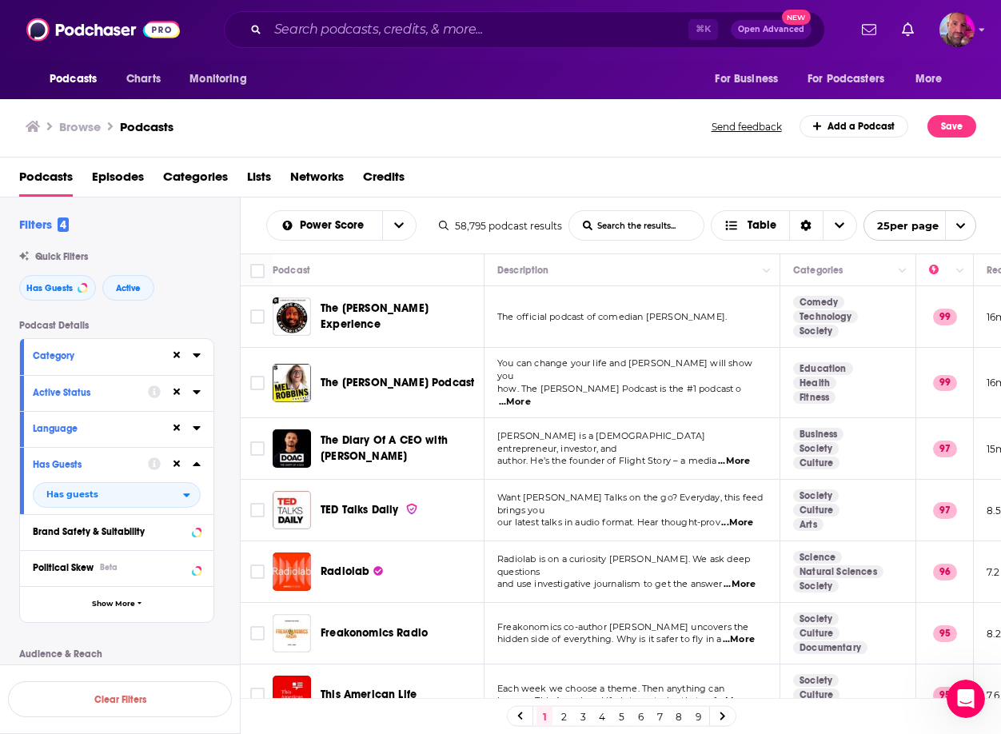
click at [197, 464] on icon at bounding box center [196, 464] width 7 height 4
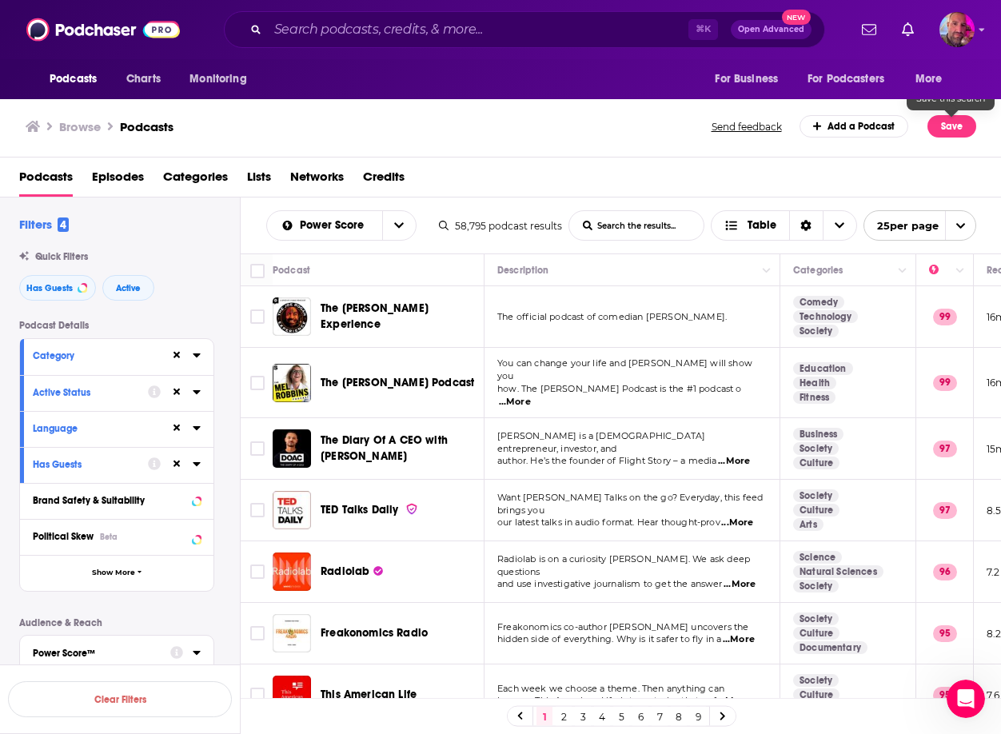
click at [937, 140] on div "Browse Podcasts Send feedback Add a Podcast Save" at bounding box center [500, 127] width 1001 height 62
click at [943, 132] on button "Save" at bounding box center [951, 126] width 49 height 22
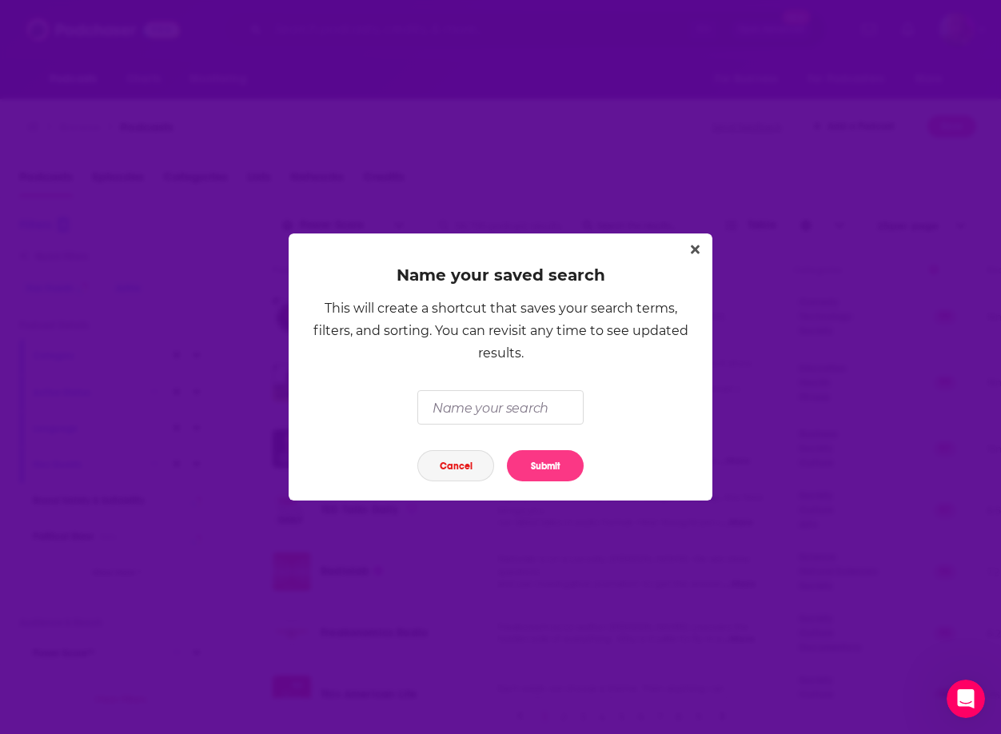
click at [477, 467] on button "Cancel" at bounding box center [455, 465] width 77 height 31
